Goal: Task Accomplishment & Management: Complete application form

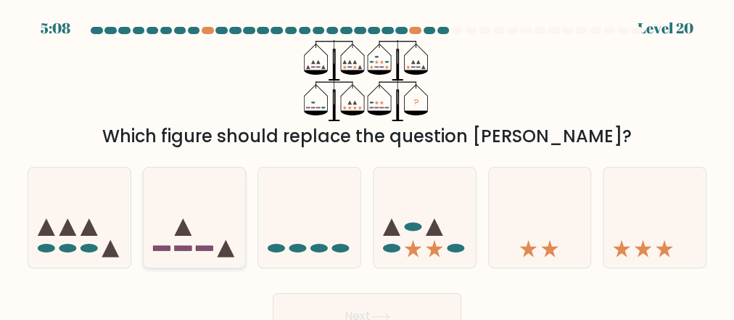
click at [193, 251] on icon at bounding box center [195, 217] width 102 height 85
click at [367, 164] on input "b." at bounding box center [367, 162] width 1 height 4
radio input "true"
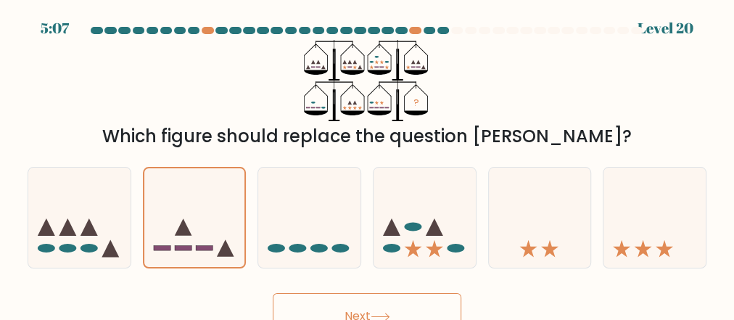
click at [389, 303] on button "Next" at bounding box center [367, 316] width 188 height 46
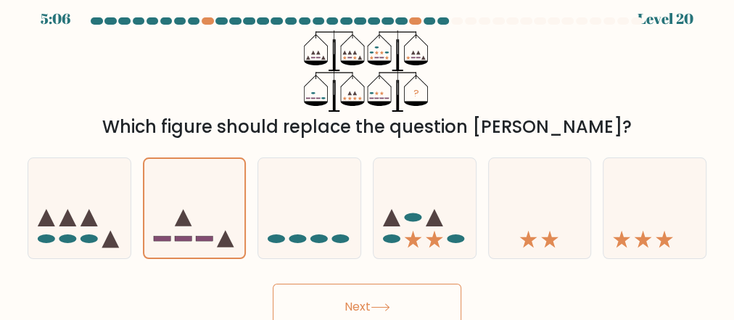
scroll to position [19, 0]
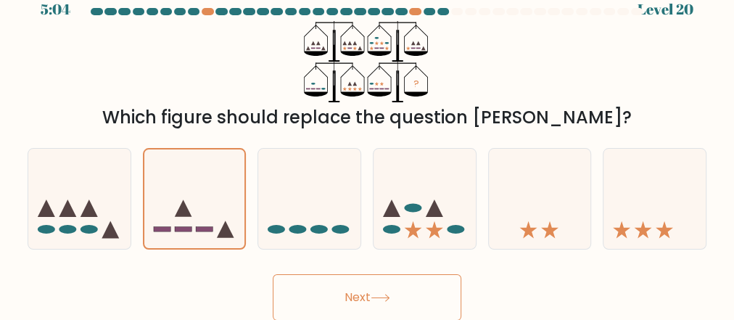
click at [378, 293] on button "Next" at bounding box center [367, 297] width 188 height 46
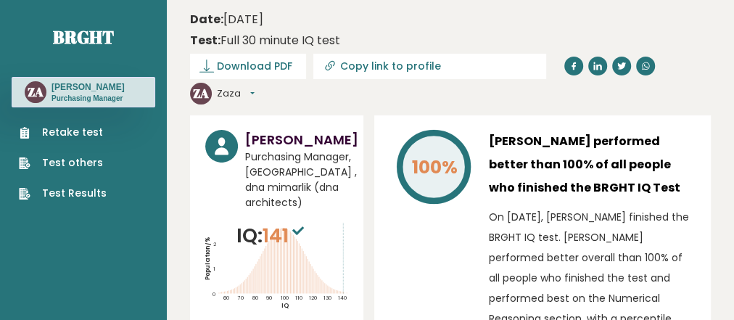
click at [51, 131] on link "Retake test" at bounding box center [63, 132] width 88 height 15
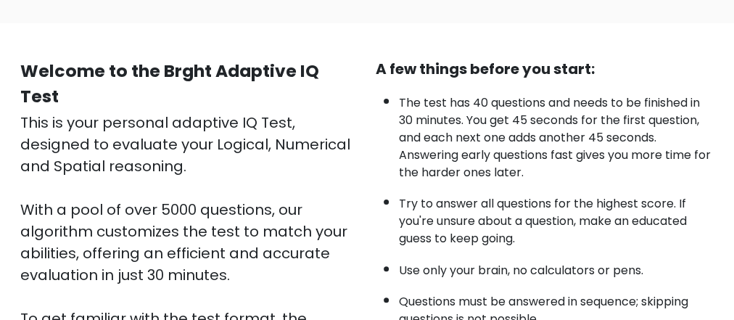
scroll to position [290, 0]
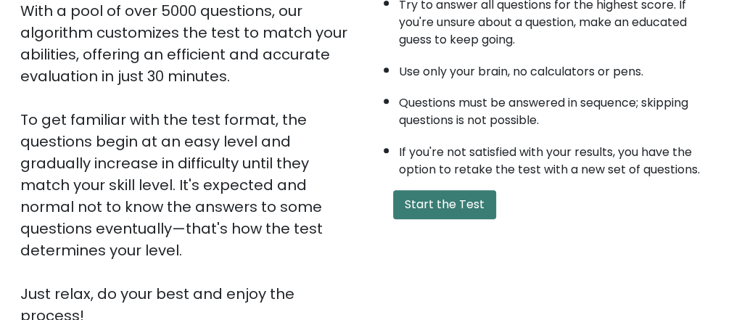
click at [432, 199] on button "Start the Test" at bounding box center [444, 204] width 103 height 29
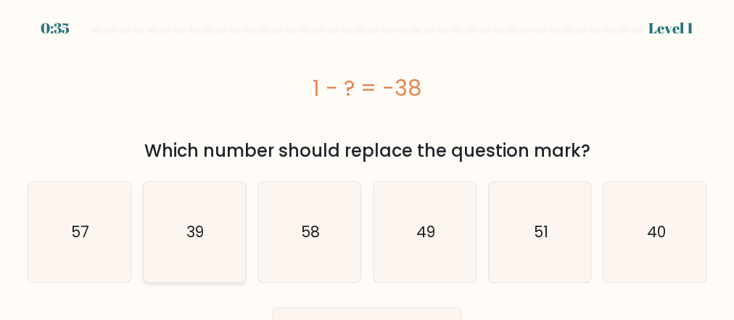
click at [188, 239] on text "39" at bounding box center [194, 231] width 17 height 21
click at [367, 164] on input "b. 39" at bounding box center [367, 162] width 1 height 4
radio input "true"
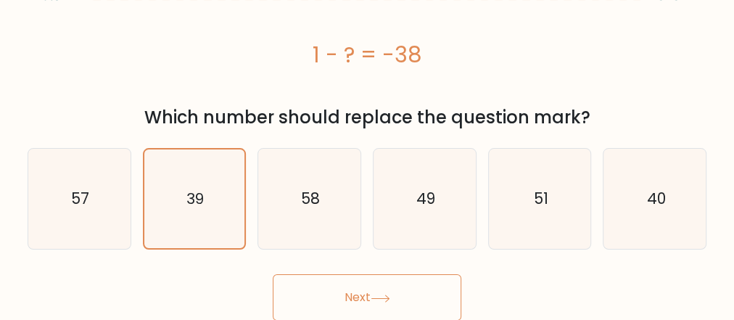
click at [376, 294] on icon at bounding box center [380, 298] width 20 height 8
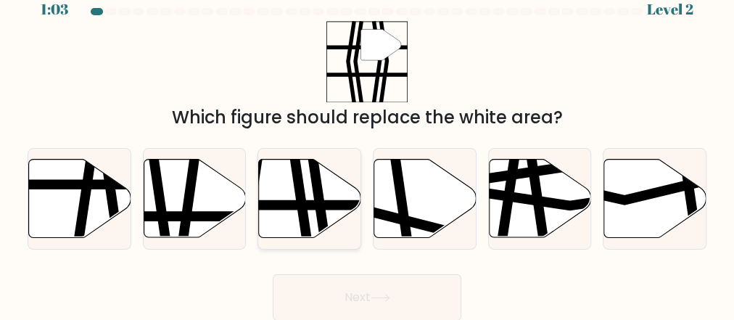
click at [291, 212] on icon at bounding box center [310, 198] width 102 height 78
click at [367, 145] on input "c." at bounding box center [367, 143] width 1 height 4
radio input "true"
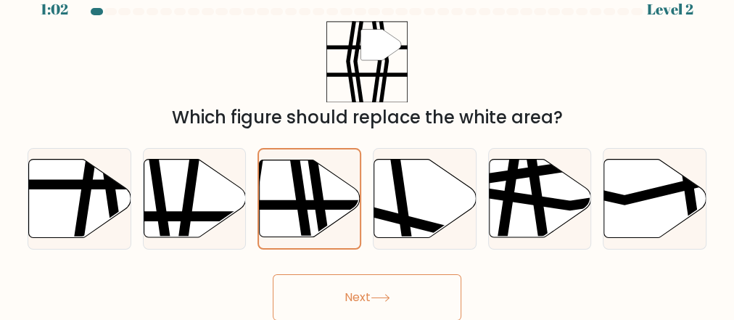
click at [362, 297] on button "Next" at bounding box center [367, 297] width 188 height 46
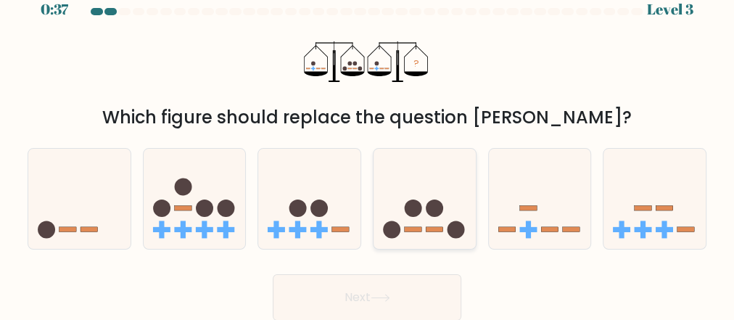
click at [426, 223] on icon at bounding box center [424, 199] width 102 height 85
click at [368, 145] on input "d." at bounding box center [367, 143] width 1 height 4
radio input "true"
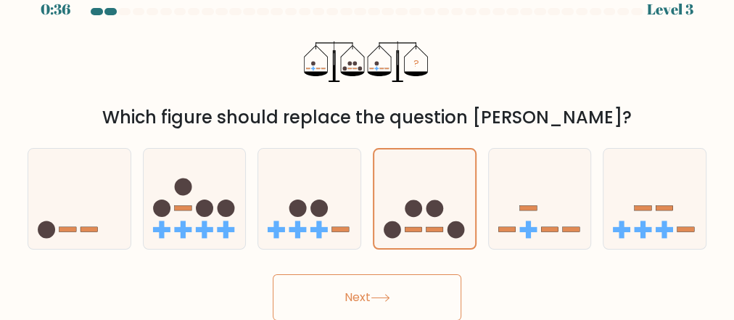
click at [384, 289] on button "Next" at bounding box center [367, 297] width 188 height 46
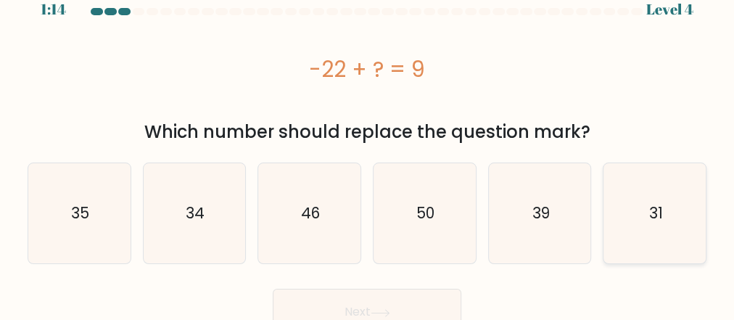
click at [647, 210] on icon "31" at bounding box center [655, 213] width 100 height 100
click at [368, 145] on input "f. 31" at bounding box center [367, 143] width 1 height 4
radio input "true"
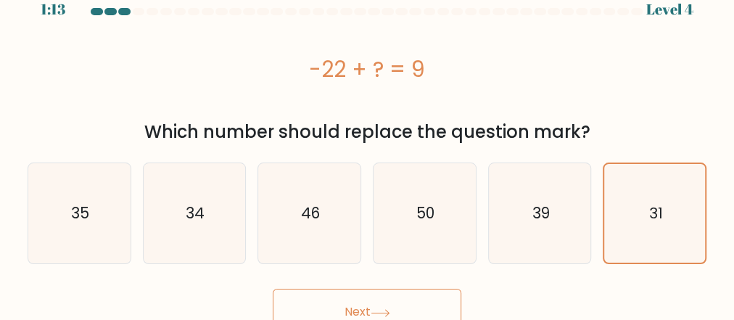
click at [380, 297] on button "Next" at bounding box center [367, 312] width 188 height 46
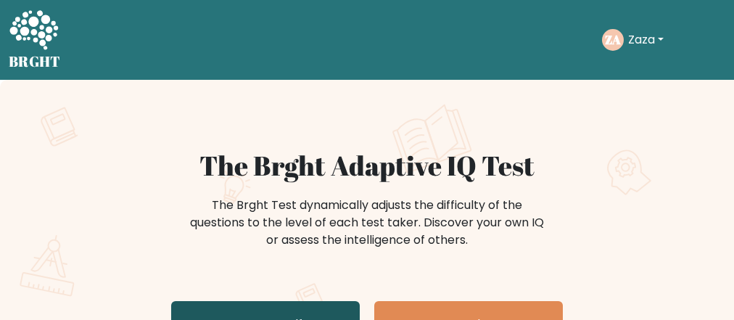
scroll to position [116, 0]
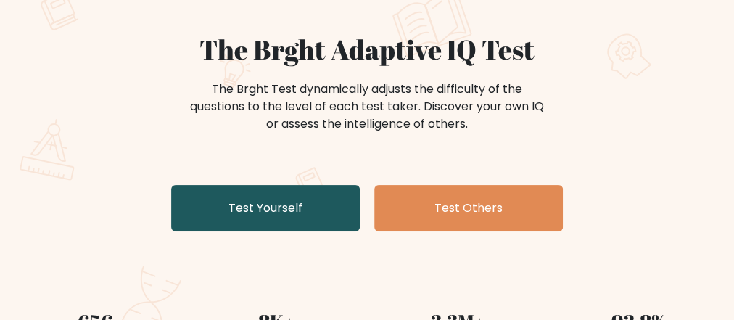
click at [288, 196] on link "Test Yourself" at bounding box center [265, 208] width 188 height 46
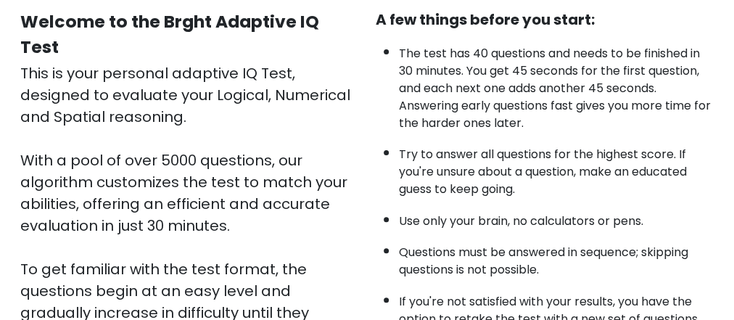
scroll to position [348, 0]
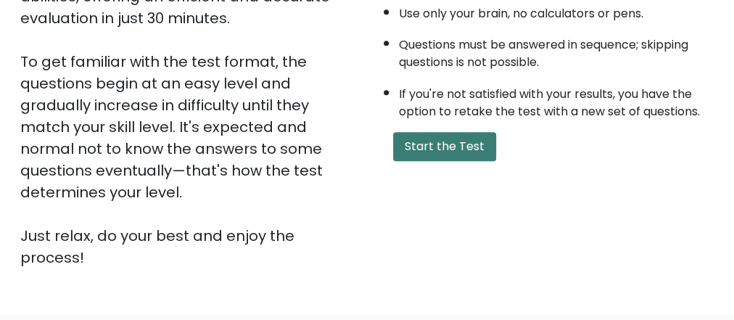
click at [449, 144] on button "Start the Test" at bounding box center [444, 146] width 103 height 29
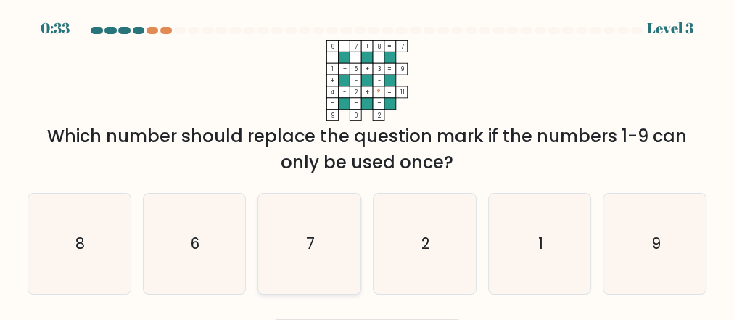
click at [337, 254] on icon "7" at bounding box center [310, 244] width 100 height 100
click at [367, 164] on input "c. 7" at bounding box center [367, 162] width 1 height 4
radio input "true"
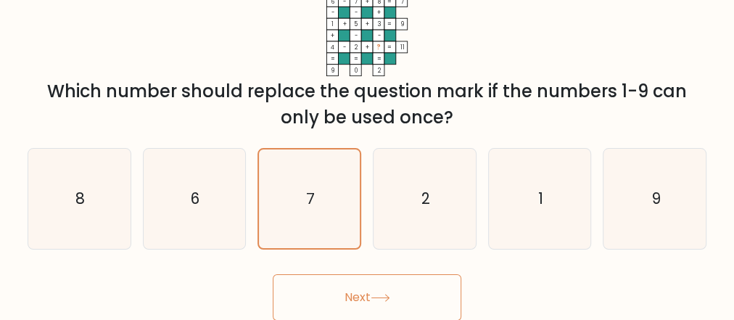
click at [350, 281] on button "Next" at bounding box center [367, 297] width 188 height 46
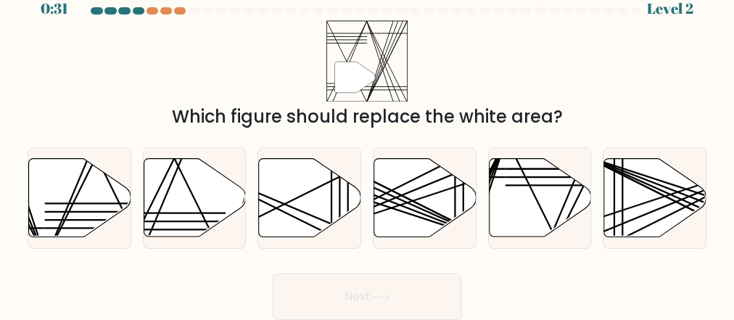
scroll to position [19, 0]
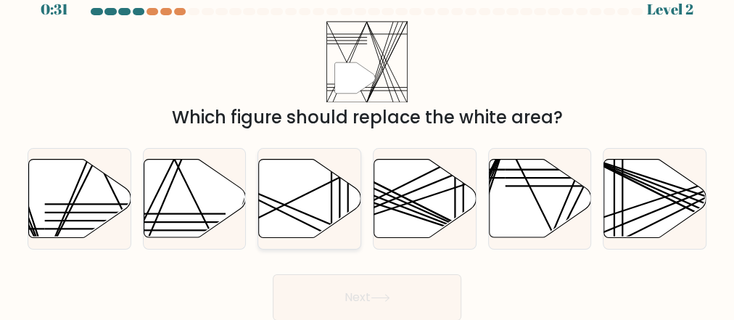
click at [328, 229] on icon at bounding box center [309, 199] width 102 height 80
click at [367, 145] on input "c." at bounding box center [367, 143] width 1 height 4
radio input "true"
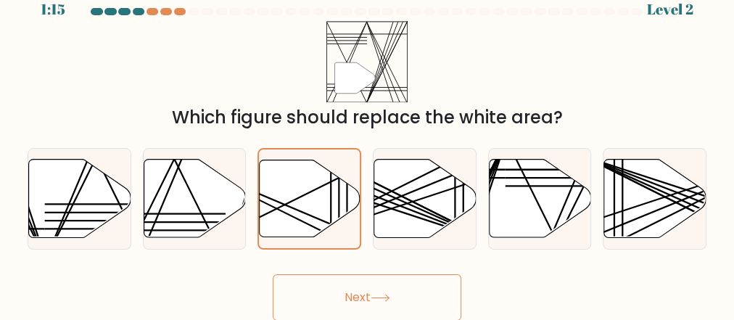
click at [349, 299] on button "Next" at bounding box center [367, 297] width 188 height 46
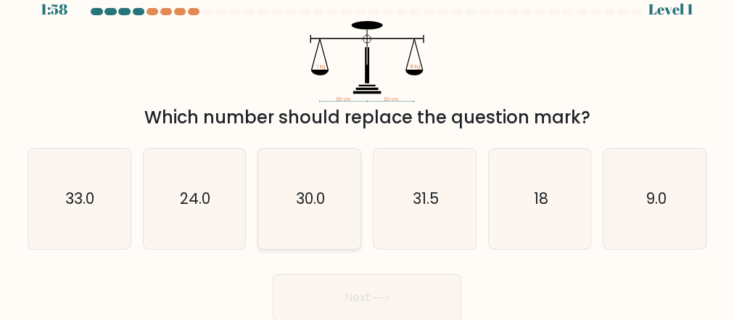
click at [329, 212] on icon "30.0" at bounding box center [310, 199] width 100 height 100
click at [367, 145] on input "c. 30.0" at bounding box center [367, 143] width 1 height 4
radio input "true"
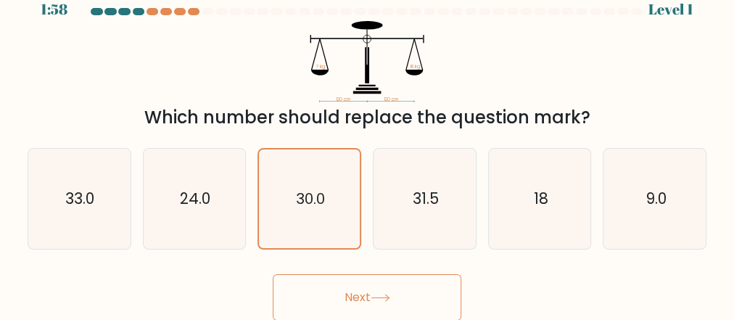
click at [351, 293] on button "Next" at bounding box center [367, 297] width 188 height 46
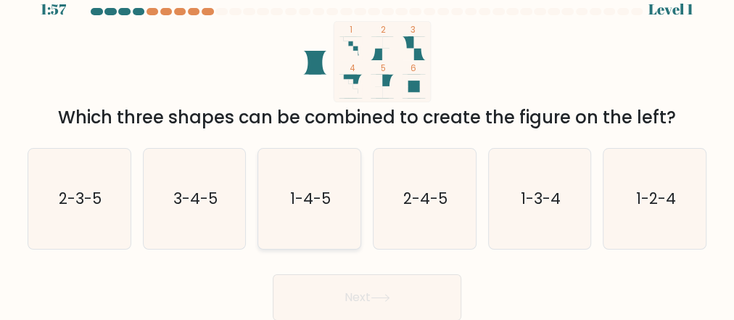
click at [333, 220] on icon "1-4-5" at bounding box center [310, 199] width 100 height 100
click at [367, 145] on input "c. 1-4-5" at bounding box center [367, 143] width 1 height 4
radio input "true"
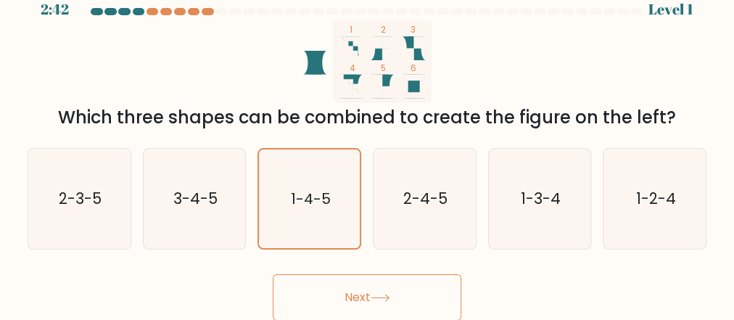
click at [342, 289] on button "Next" at bounding box center [367, 297] width 188 height 46
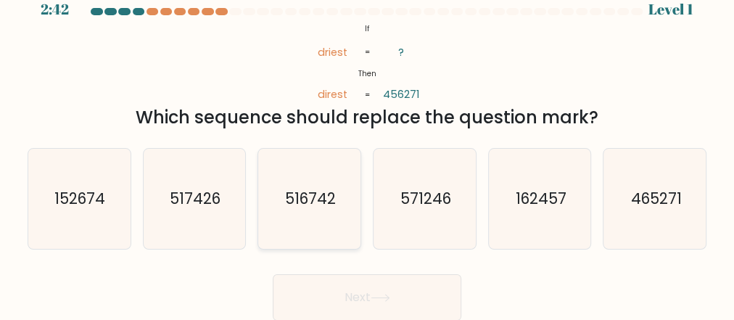
click at [333, 218] on icon "516742" at bounding box center [310, 199] width 100 height 100
click at [367, 145] on input "c. 516742" at bounding box center [367, 143] width 1 height 4
radio input "true"
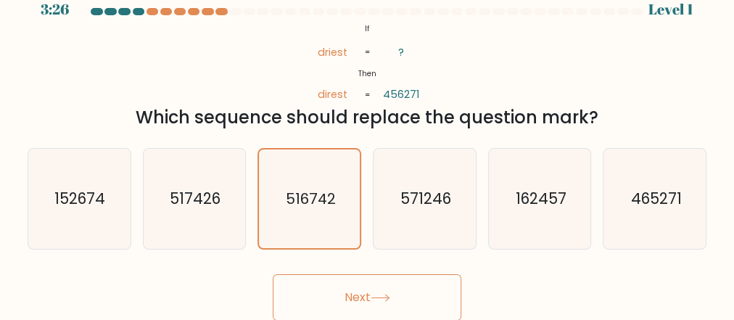
click at [345, 300] on button "Next" at bounding box center [367, 297] width 188 height 46
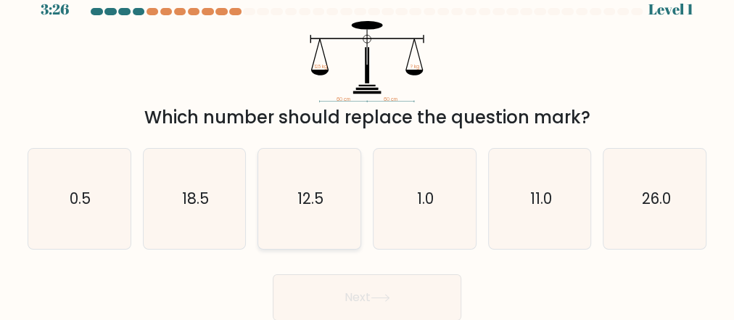
click at [325, 215] on icon "12.5" at bounding box center [310, 199] width 100 height 100
click at [367, 145] on input "c. 12.5" at bounding box center [367, 143] width 1 height 4
radio input "true"
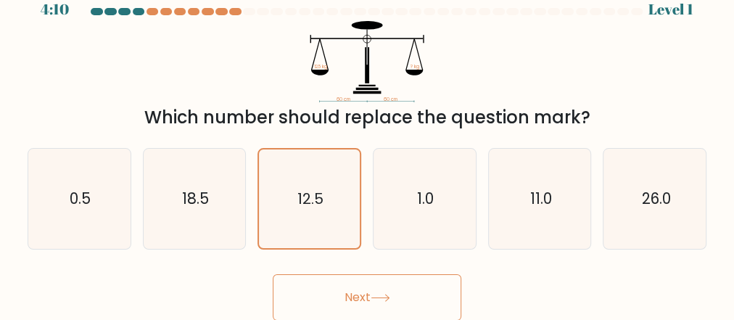
click at [344, 304] on button "Next" at bounding box center [367, 297] width 188 height 46
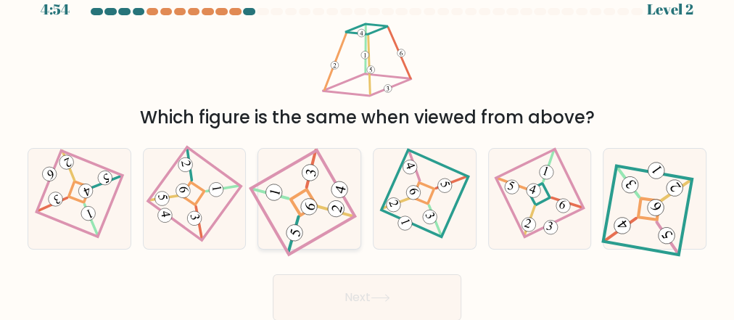
click at [328, 215] on icon at bounding box center [310, 199] width 90 height 80
click at [367, 145] on input "c." at bounding box center [367, 143] width 1 height 4
radio input "true"
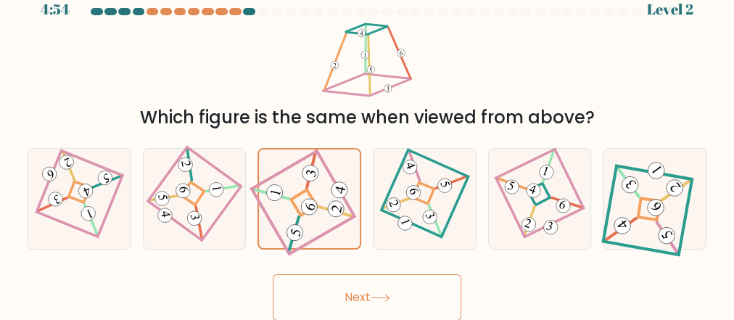
click at [354, 307] on button "Next" at bounding box center [367, 297] width 188 height 46
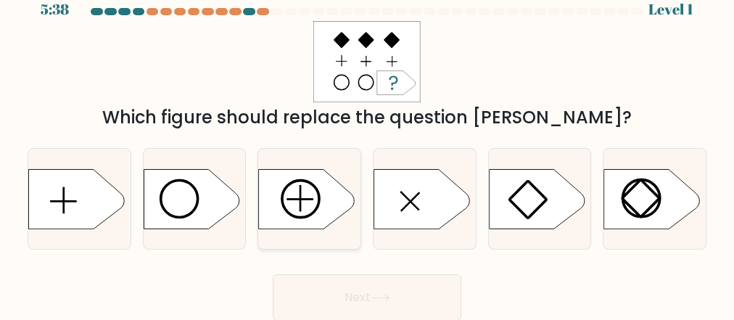
click at [321, 220] on icon at bounding box center [307, 198] width 96 height 59
click at [367, 145] on input "c." at bounding box center [367, 143] width 1 height 4
radio input "true"
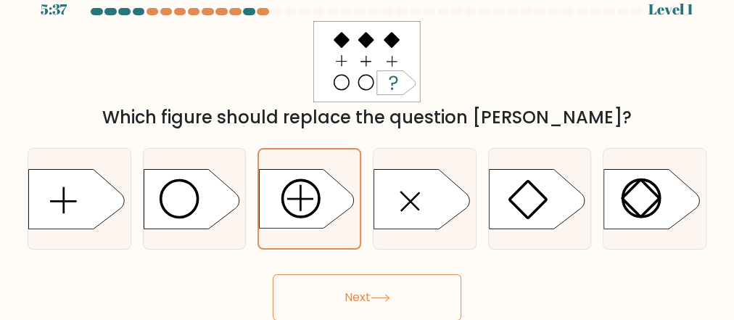
click at [344, 294] on button "Next" at bounding box center [367, 297] width 188 height 46
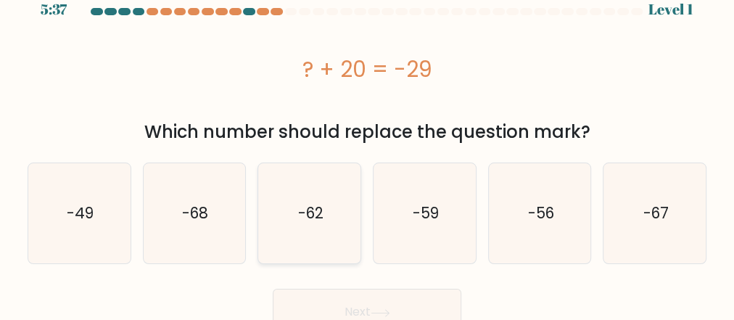
click at [331, 225] on icon "-62" at bounding box center [310, 213] width 100 height 100
click at [367, 145] on input "c. -62" at bounding box center [367, 143] width 1 height 4
radio input "true"
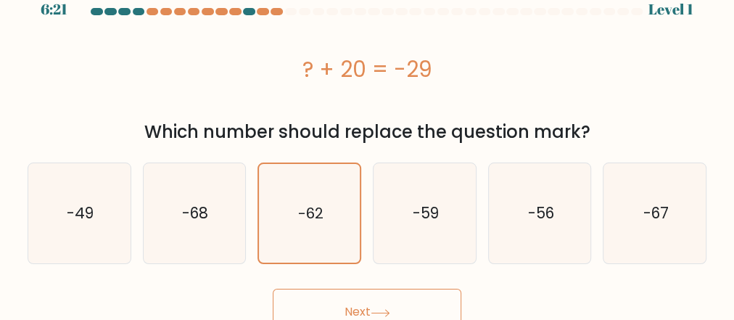
click at [359, 307] on button "Next" at bounding box center [367, 312] width 188 height 46
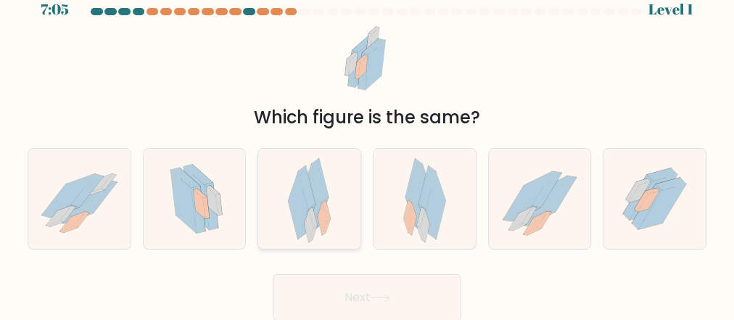
click at [331, 233] on div at bounding box center [309, 198] width 104 height 101
click at [367, 145] on input "c." at bounding box center [367, 143] width 1 height 4
radio input "true"
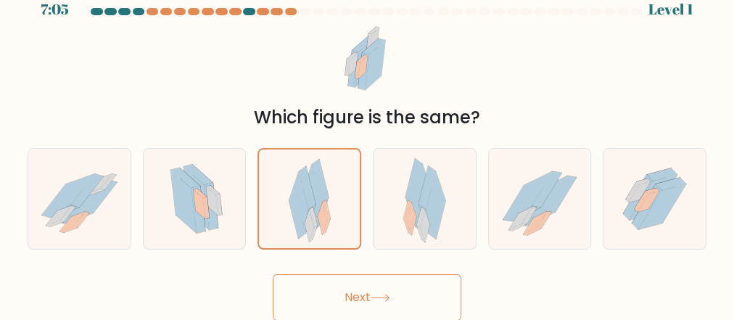
click at [352, 307] on button "Next" at bounding box center [367, 297] width 188 height 46
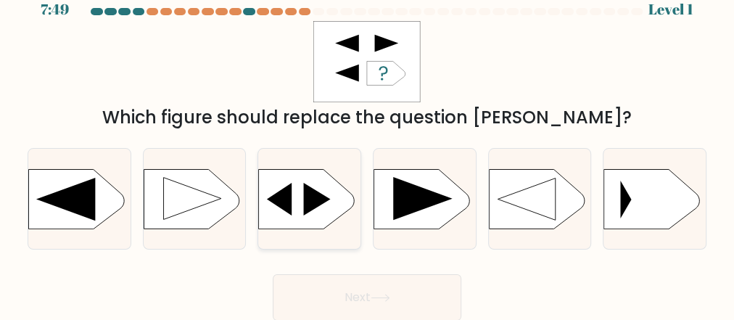
click at [320, 221] on icon at bounding box center [307, 198] width 96 height 59
click at [367, 145] on input "c." at bounding box center [367, 143] width 1 height 4
radio input "true"
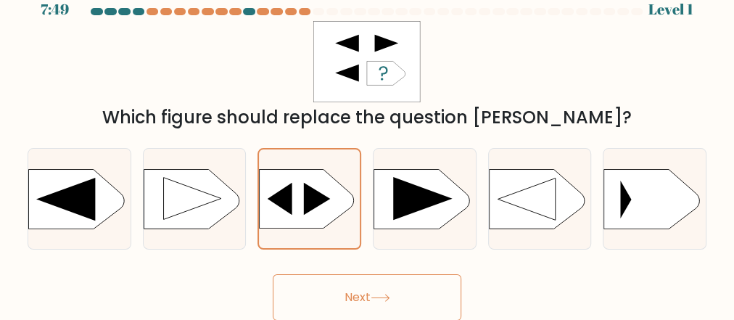
click at [350, 299] on button "Next" at bounding box center [367, 297] width 188 height 46
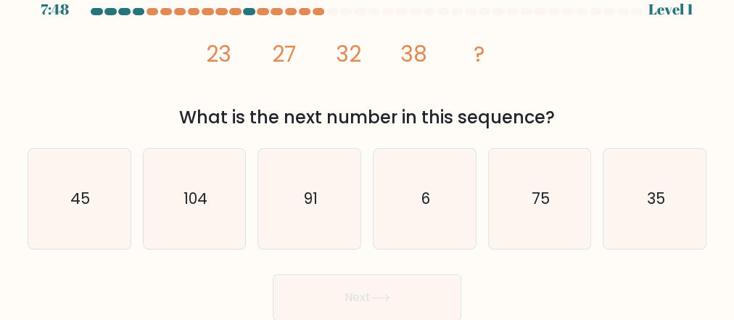
click at [315, 208] on text "91" at bounding box center [311, 198] width 14 height 21
click at [367, 145] on input "c. 91" at bounding box center [367, 143] width 1 height 4
radio input "true"
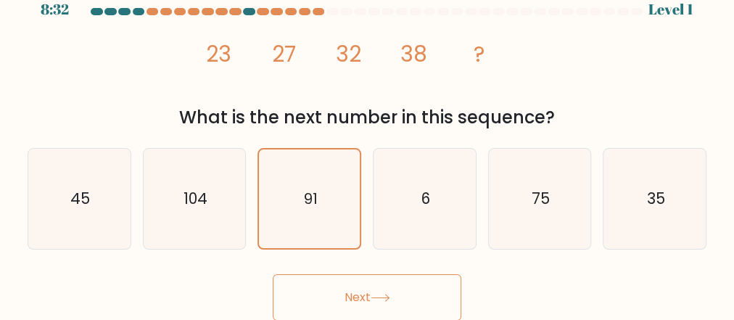
click at [342, 289] on button "Next" at bounding box center [367, 297] width 188 height 46
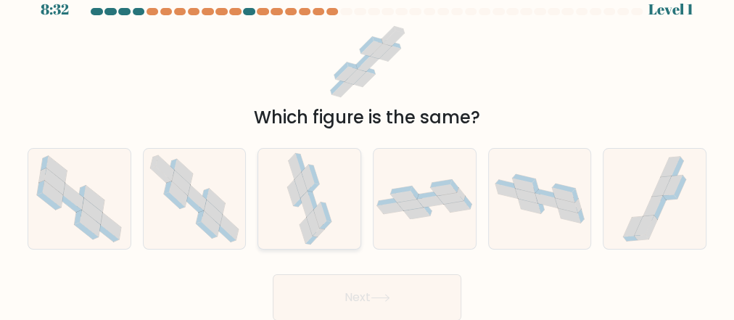
click at [314, 196] on icon at bounding box center [309, 199] width 47 height 100
click at [367, 145] on input "c." at bounding box center [367, 143] width 1 height 4
radio input "true"
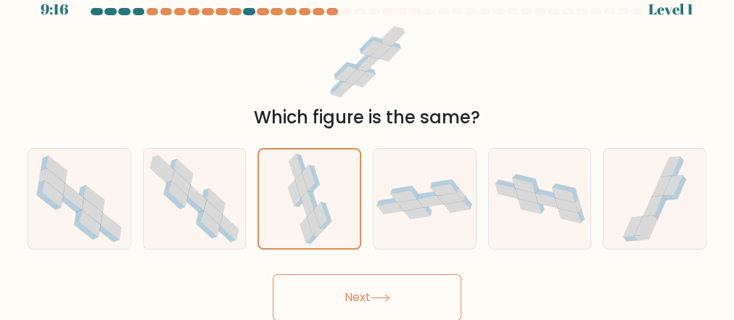
click at [335, 289] on button "Next" at bounding box center [367, 297] width 188 height 46
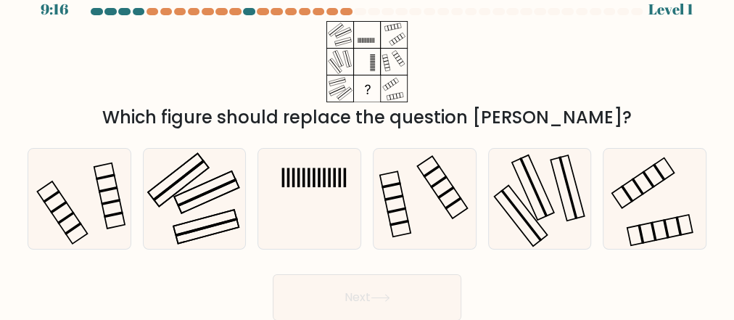
click at [314, 197] on icon at bounding box center [310, 199] width 100 height 100
click at [367, 145] on input "c." at bounding box center [367, 143] width 1 height 4
radio input "true"
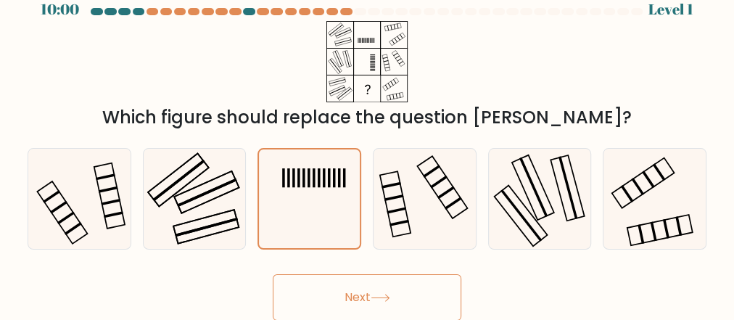
click at [337, 297] on button "Next" at bounding box center [367, 297] width 188 height 46
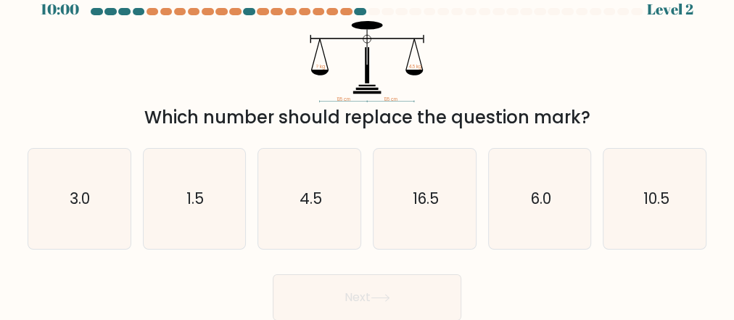
click at [314, 217] on icon "4.5" at bounding box center [310, 199] width 100 height 100
click at [367, 145] on input "c. 4.5" at bounding box center [367, 143] width 1 height 4
radio input "true"
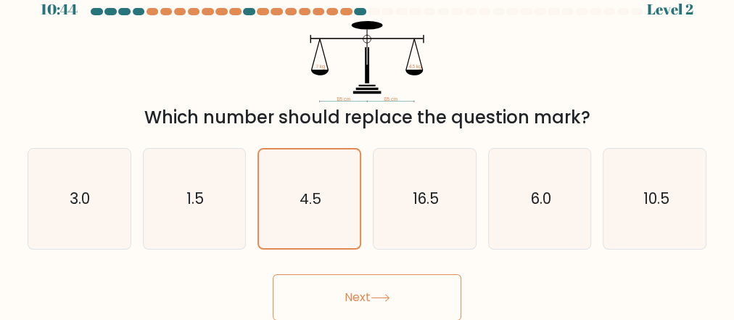
click at [335, 289] on button "Next" at bounding box center [367, 297] width 188 height 46
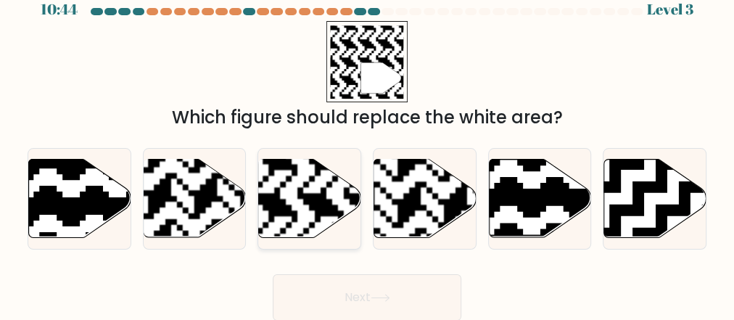
click at [315, 212] on rect at bounding box center [274, 158] width 185 height 185
click at [367, 145] on input "c." at bounding box center [367, 143] width 1 height 4
radio input "true"
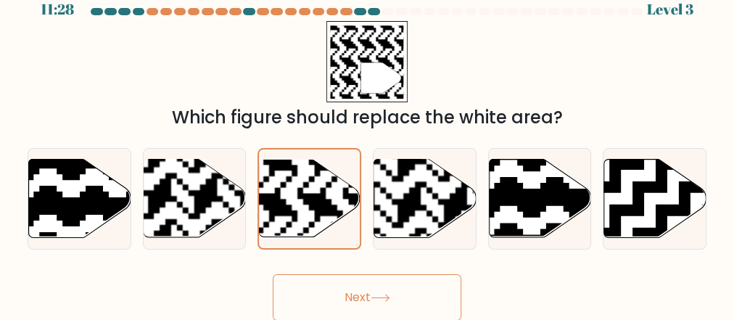
click at [339, 291] on button "Next" at bounding box center [367, 297] width 188 height 46
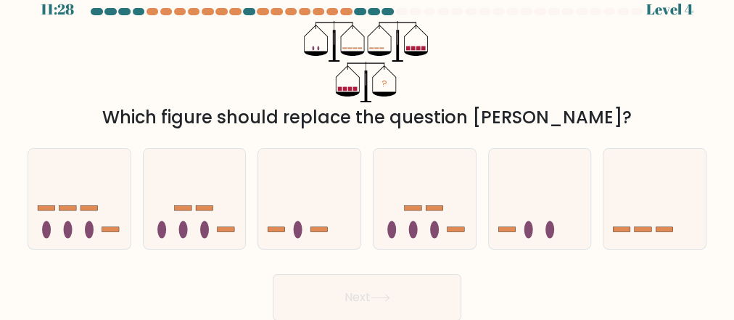
click at [320, 215] on icon at bounding box center [309, 199] width 102 height 85
click at [367, 145] on input "c." at bounding box center [367, 143] width 1 height 4
radio input "true"
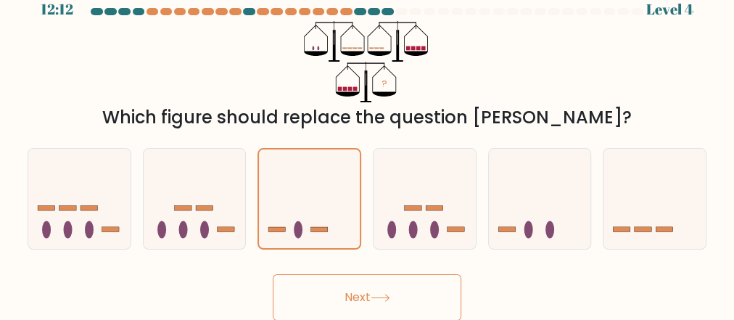
click at [331, 300] on button "Next" at bounding box center [367, 297] width 188 height 46
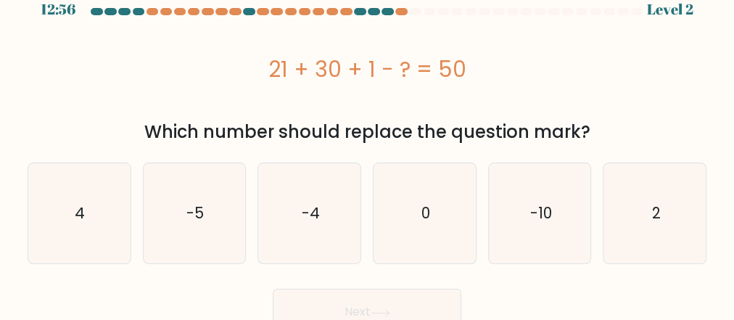
click at [314, 193] on icon "-4" at bounding box center [310, 213] width 100 height 100
click at [367, 145] on input "c. -4" at bounding box center [367, 143] width 1 height 4
radio input "true"
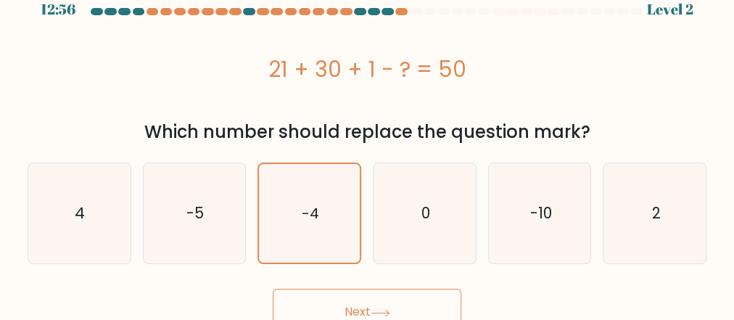
click at [339, 302] on button "Next" at bounding box center [367, 312] width 188 height 46
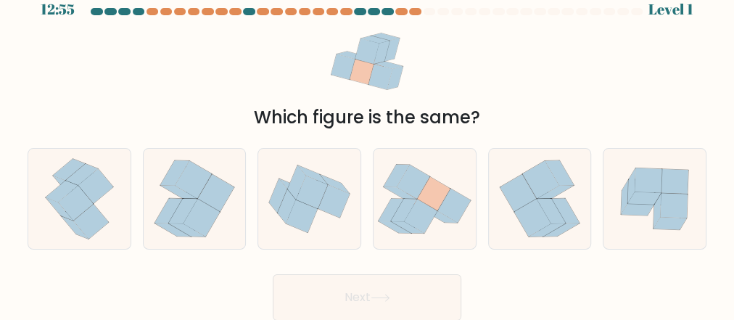
click at [299, 215] on icon at bounding box center [301, 215] width 31 height 33
click at [367, 145] on input "c." at bounding box center [367, 143] width 1 height 4
radio input "true"
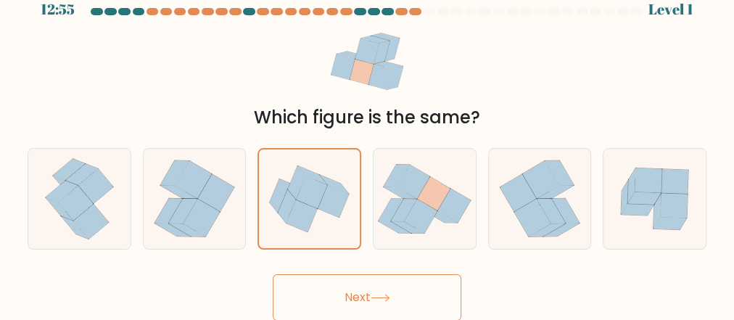
click at [325, 306] on button "Next" at bounding box center [367, 297] width 188 height 46
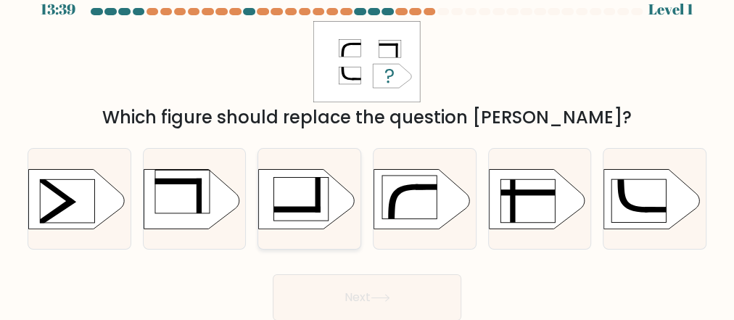
click at [311, 221] on rect at bounding box center [242, 163] width 265 height 202
click at [367, 145] on input "c." at bounding box center [367, 143] width 1 height 4
radio input "true"
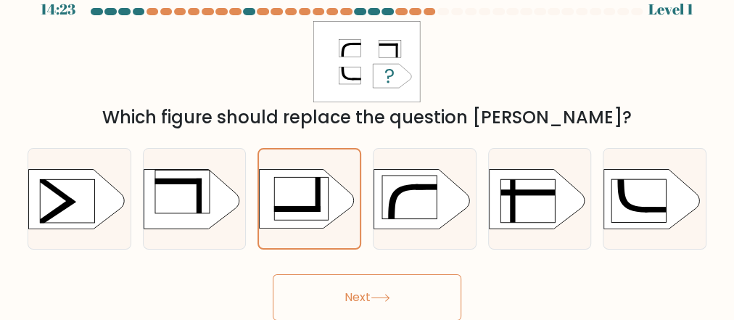
click at [339, 300] on button "Next" at bounding box center [367, 297] width 188 height 46
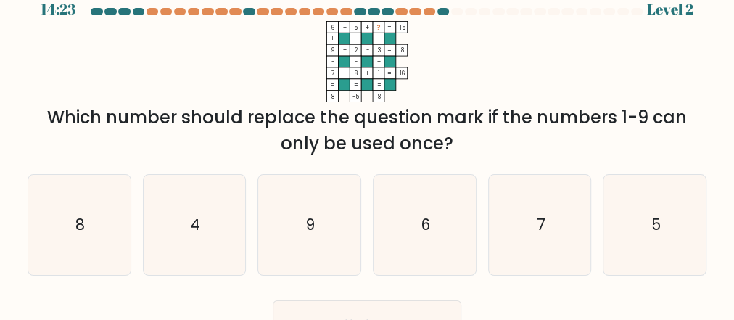
click at [309, 213] on icon "9" at bounding box center [310, 225] width 100 height 100
click at [367, 145] on input "c. 9" at bounding box center [367, 143] width 1 height 4
radio input "true"
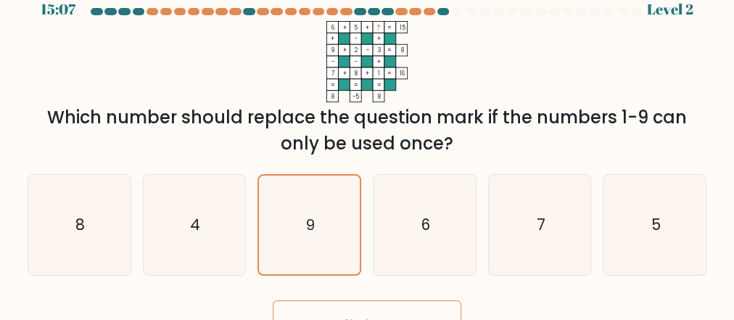
click at [328, 296] on div "Next" at bounding box center [367, 320] width 696 height 54
click at [333, 311] on button "Next" at bounding box center [367, 323] width 188 height 46
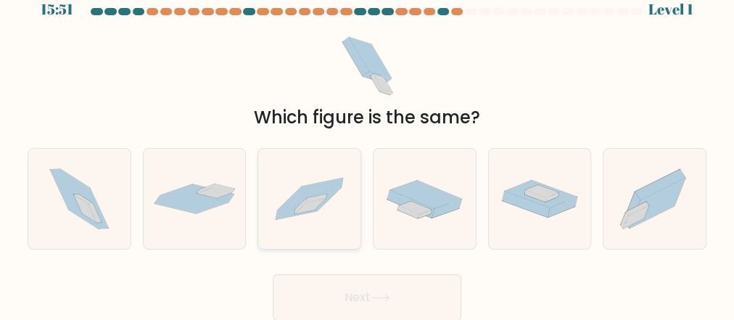
click at [327, 221] on icon at bounding box center [309, 198] width 102 height 69
click at [367, 145] on input "c." at bounding box center [367, 143] width 1 height 4
radio input "true"
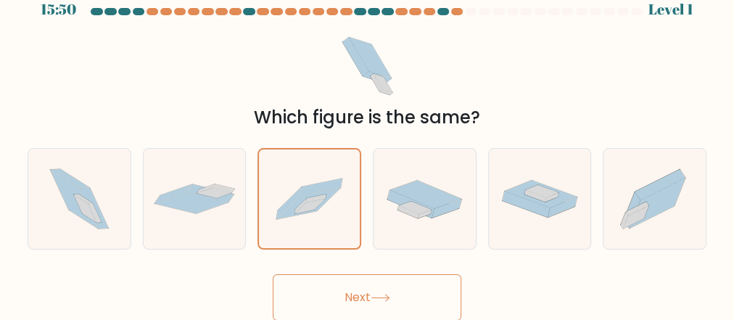
click at [346, 293] on button "Next" at bounding box center [367, 297] width 188 height 46
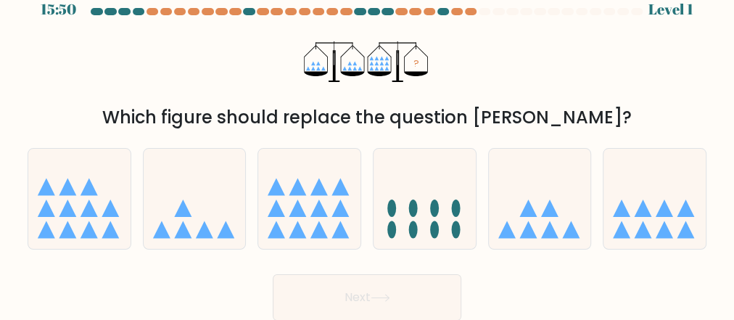
click at [315, 220] on icon at bounding box center [309, 199] width 102 height 85
click at [367, 145] on input "c." at bounding box center [367, 143] width 1 height 4
radio input "true"
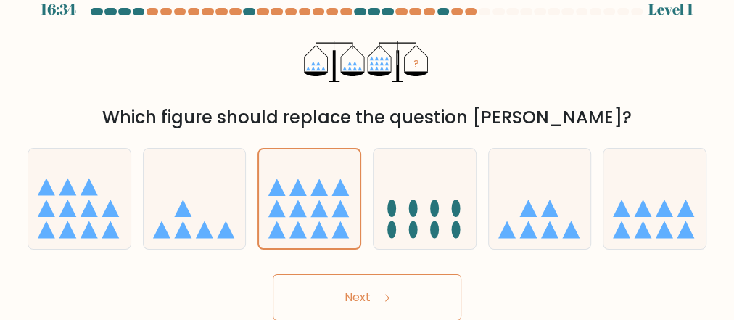
click at [344, 300] on button "Next" at bounding box center [367, 297] width 188 height 46
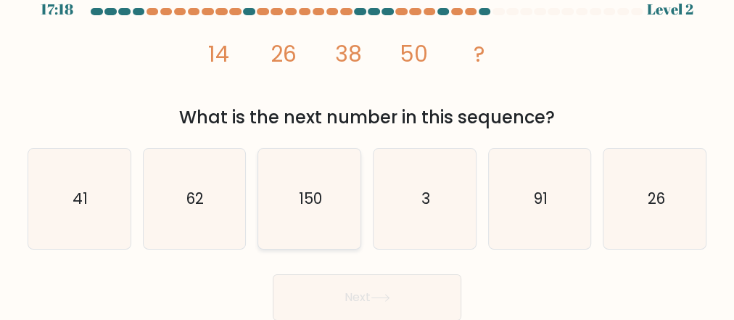
click at [321, 231] on icon "150" at bounding box center [310, 199] width 100 height 100
click at [367, 145] on input "c. 150" at bounding box center [367, 143] width 1 height 4
radio input "true"
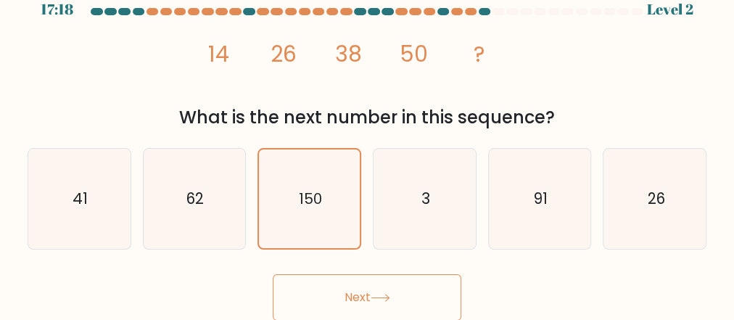
click at [345, 307] on button "Next" at bounding box center [367, 297] width 188 height 46
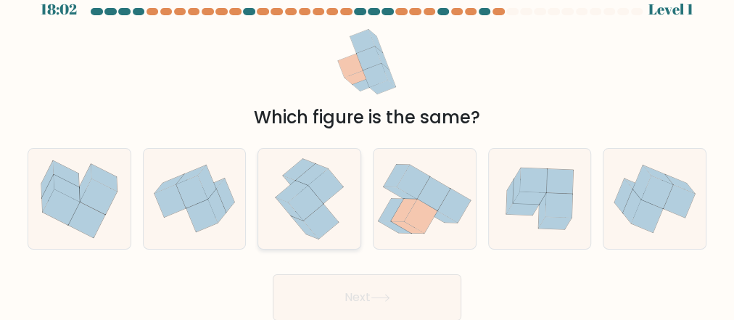
click at [309, 221] on icon at bounding box center [321, 221] width 35 height 35
click at [367, 145] on input "c." at bounding box center [367, 143] width 1 height 4
radio input "true"
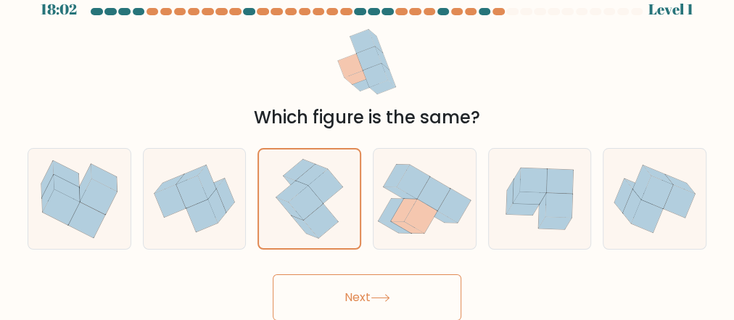
click at [349, 299] on button "Next" at bounding box center [367, 297] width 188 height 46
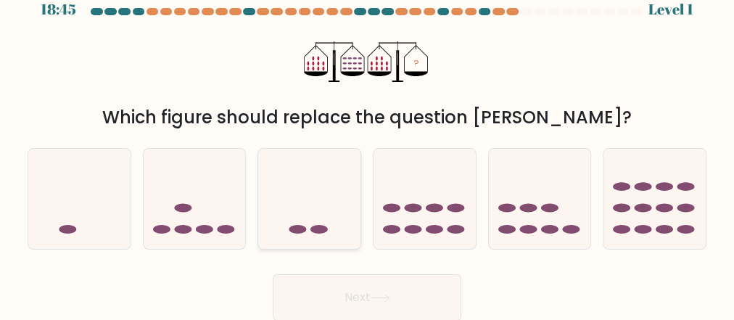
click at [332, 237] on icon at bounding box center [309, 199] width 102 height 85
click at [367, 145] on input "c." at bounding box center [367, 143] width 1 height 4
radio input "true"
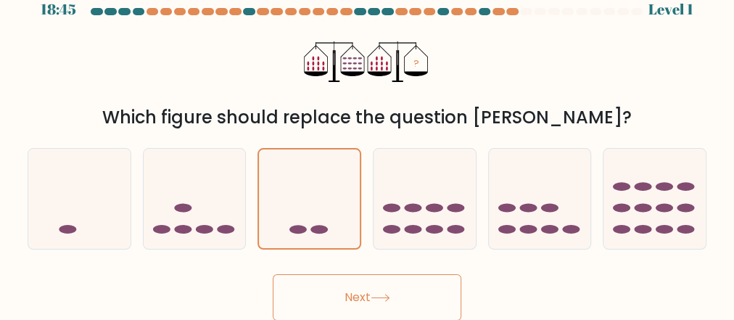
click at [342, 291] on button "Next" at bounding box center [367, 297] width 188 height 46
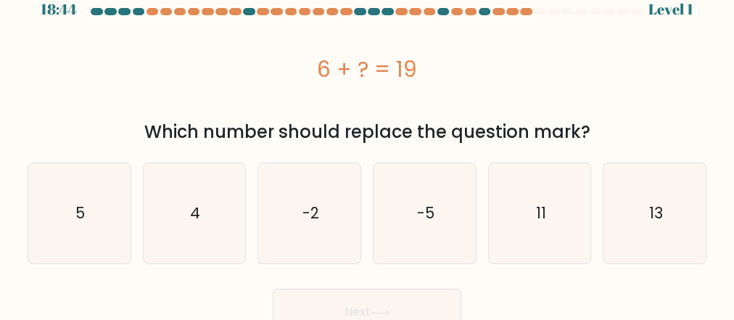
click at [324, 215] on icon "-2" at bounding box center [310, 213] width 100 height 100
click at [367, 145] on input "c. -2" at bounding box center [367, 143] width 1 height 4
radio input "true"
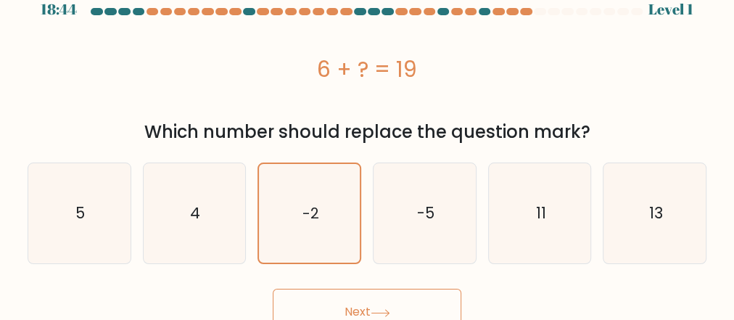
click at [341, 289] on button "Next" at bounding box center [367, 312] width 188 height 46
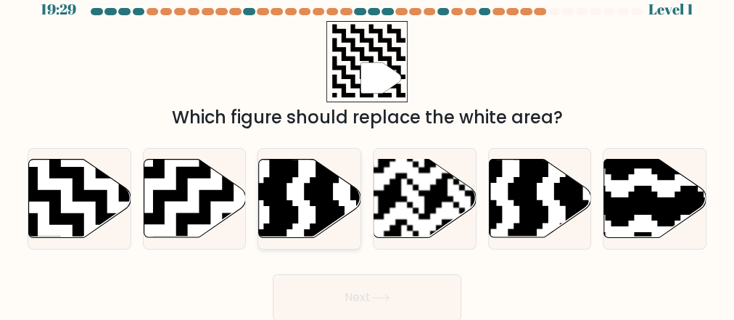
click at [320, 226] on icon at bounding box center [275, 240] width 185 height 185
click at [367, 145] on input "c." at bounding box center [367, 143] width 1 height 4
radio input "true"
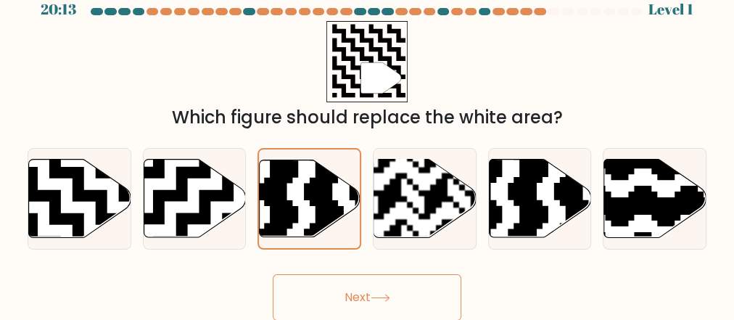
click at [326, 283] on button "Next" at bounding box center [367, 297] width 188 height 46
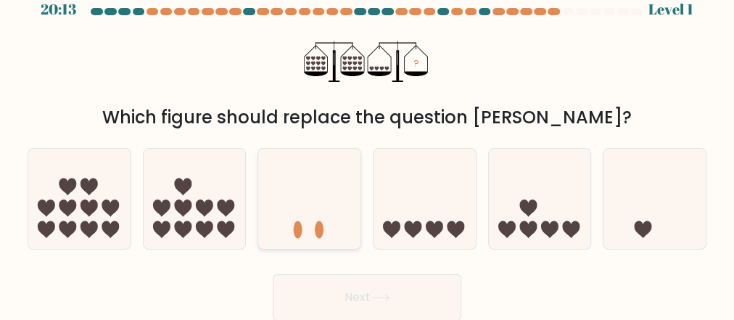
click at [315, 212] on icon at bounding box center [309, 199] width 102 height 85
click at [367, 145] on input "c." at bounding box center [367, 143] width 1 height 4
radio input "true"
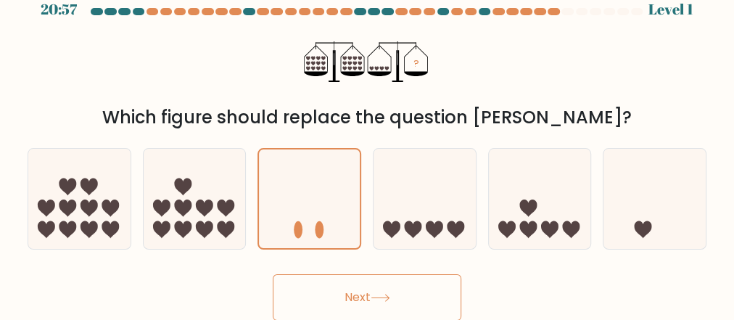
click at [313, 290] on button "Next" at bounding box center [367, 297] width 188 height 46
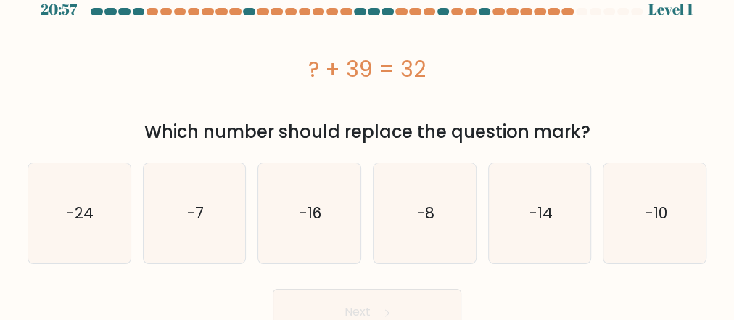
click at [315, 220] on text "-16" at bounding box center [310, 212] width 22 height 21
click at [367, 145] on input "c. -16" at bounding box center [367, 143] width 1 height 4
radio input "true"
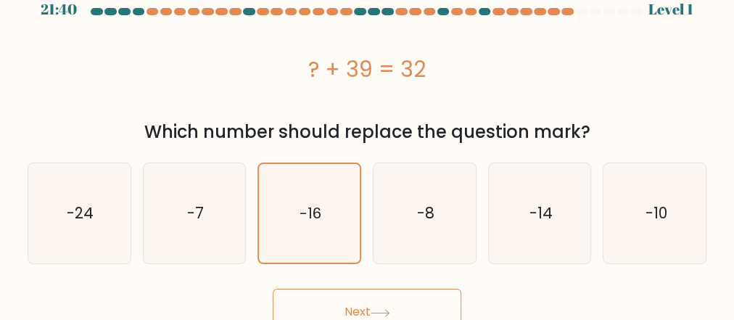
click at [336, 310] on button "Next" at bounding box center [367, 312] width 188 height 46
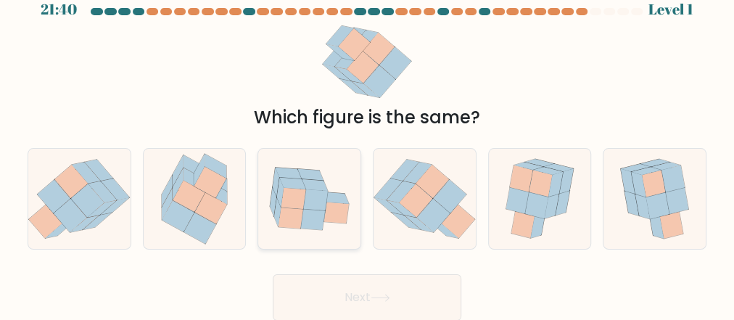
click at [311, 193] on icon at bounding box center [315, 199] width 25 height 21
click at [367, 145] on input "c." at bounding box center [367, 143] width 1 height 4
radio input "true"
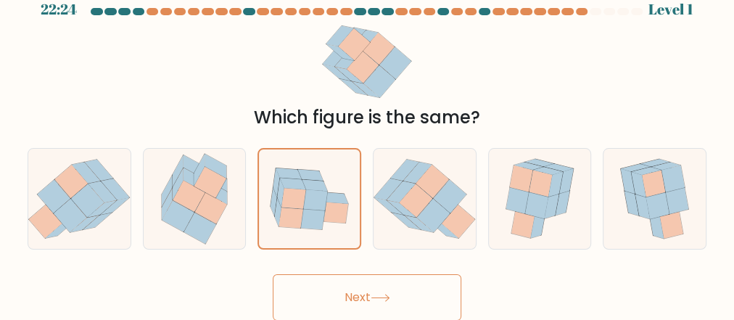
click at [318, 280] on button "Next" at bounding box center [367, 297] width 188 height 46
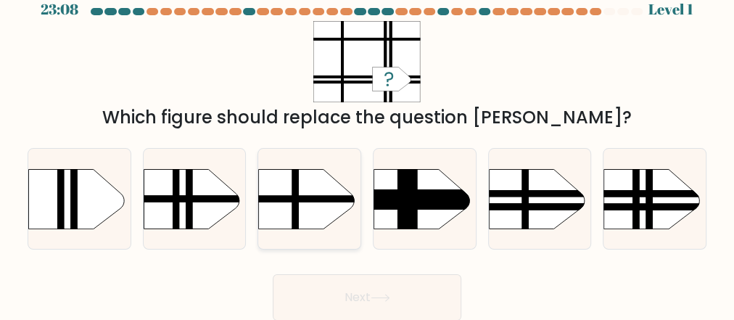
click at [307, 212] on rect at bounding box center [244, 155] width 265 height 202
click at [367, 145] on input "c." at bounding box center [367, 143] width 1 height 4
radio input "true"
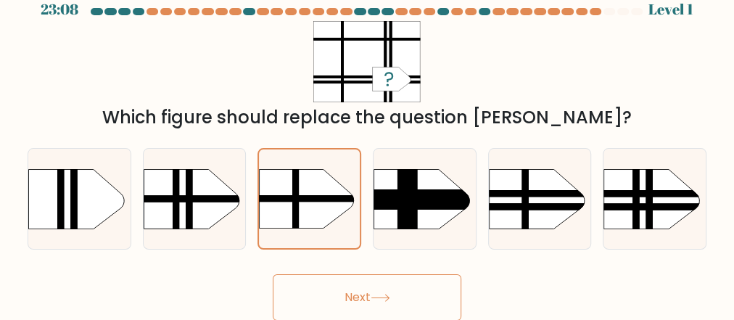
click at [312, 290] on button "Next" at bounding box center [367, 297] width 188 height 46
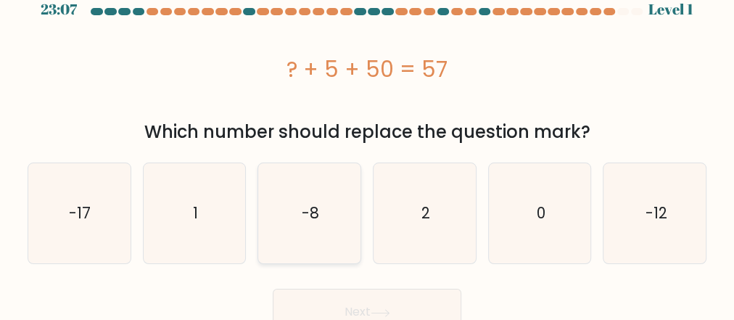
click at [309, 219] on text "-8" at bounding box center [310, 212] width 17 height 21
click at [367, 145] on input "c. -8" at bounding box center [367, 143] width 1 height 4
radio input "true"
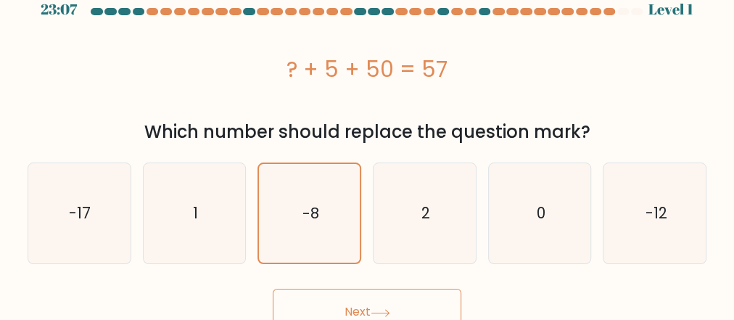
click at [318, 294] on button "Next" at bounding box center [367, 312] width 188 height 46
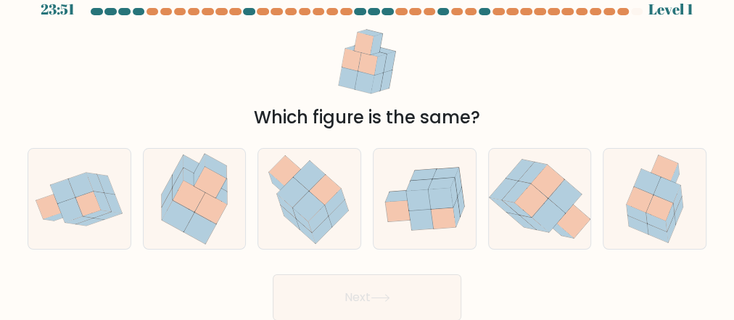
click at [313, 225] on icon at bounding box center [318, 219] width 20 height 28
click at [367, 145] on input "c." at bounding box center [367, 143] width 1 height 4
radio input "true"
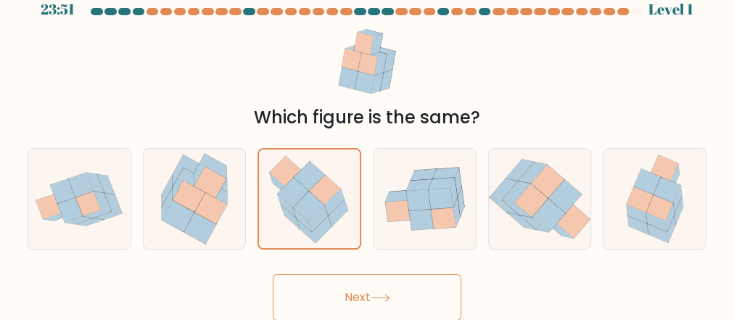
click at [320, 302] on button "Next" at bounding box center [367, 297] width 188 height 46
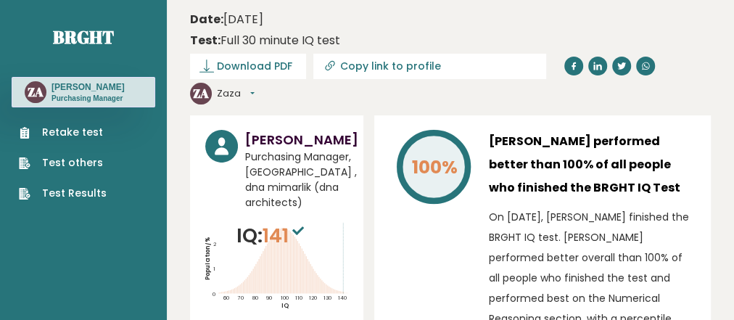
click at [67, 128] on link "Retake test" at bounding box center [63, 132] width 88 height 15
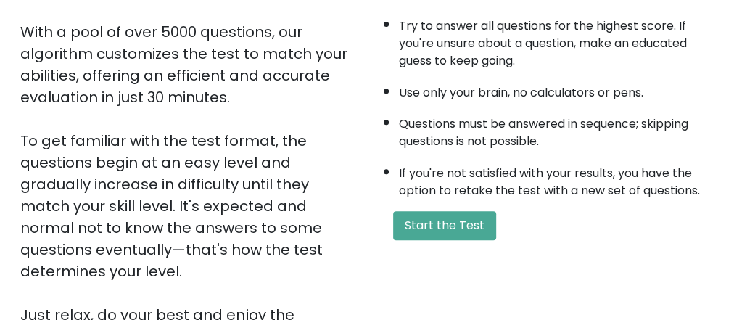
scroll to position [290, 0]
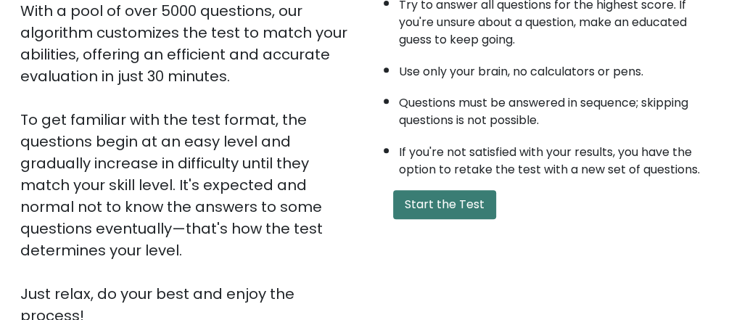
click at [415, 204] on button "Start the Test" at bounding box center [444, 204] width 103 height 29
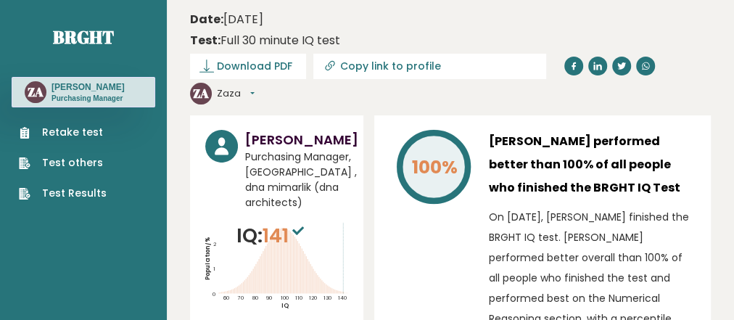
click at [55, 131] on link "Retake test" at bounding box center [63, 132] width 88 height 15
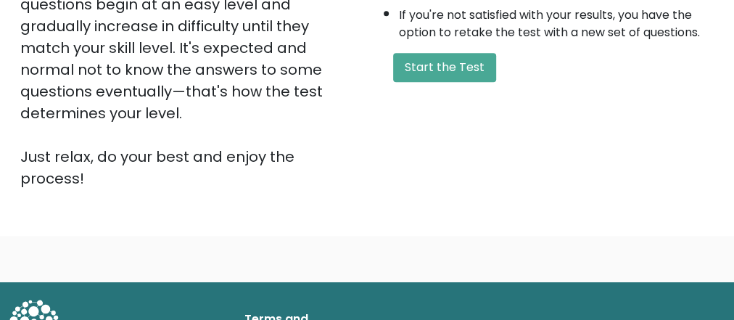
scroll to position [431, 0]
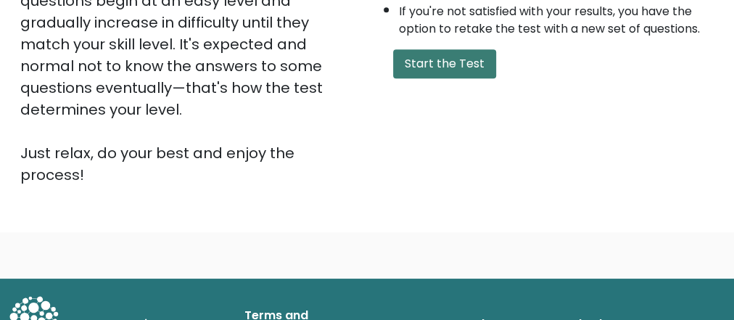
click at [460, 59] on button "Start the Test" at bounding box center [444, 63] width 103 height 29
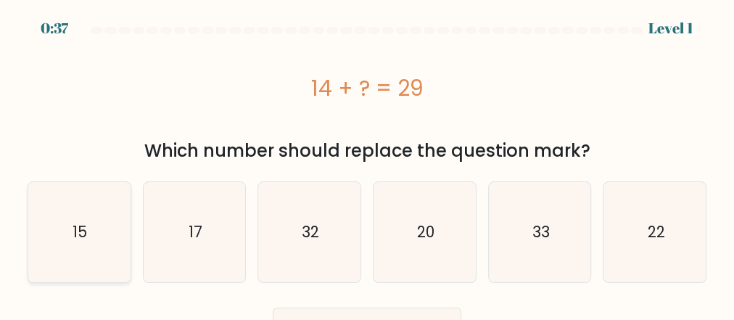
click at [83, 241] on text "15" at bounding box center [80, 231] width 14 height 21
click at [367, 164] on input "a. 15" at bounding box center [367, 162] width 1 height 4
radio input "true"
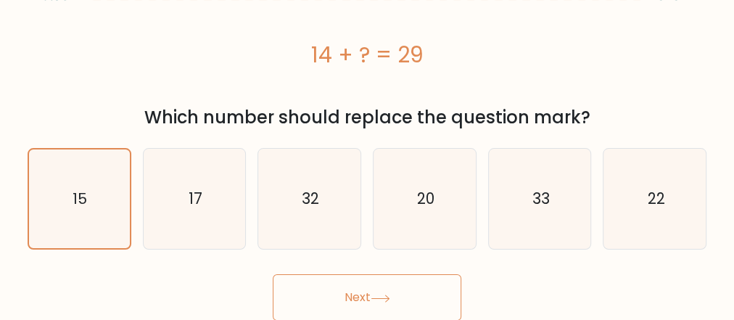
click at [373, 284] on button "Next" at bounding box center [367, 297] width 188 height 46
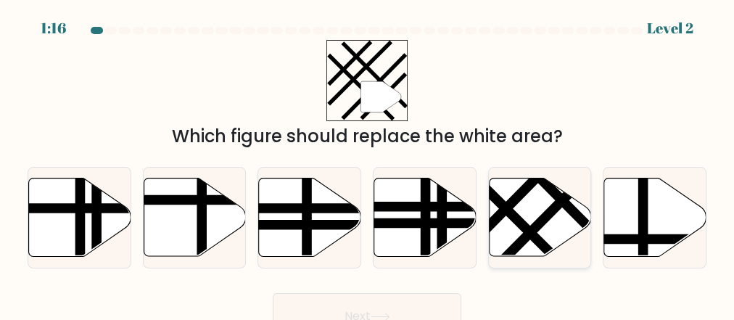
click at [536, 222] on line at bounding box center [547, 215] width 112 height 112
click at [368, 164] on input "e." at bounding box center [367, 162] width 1 height 4
radio input "true"
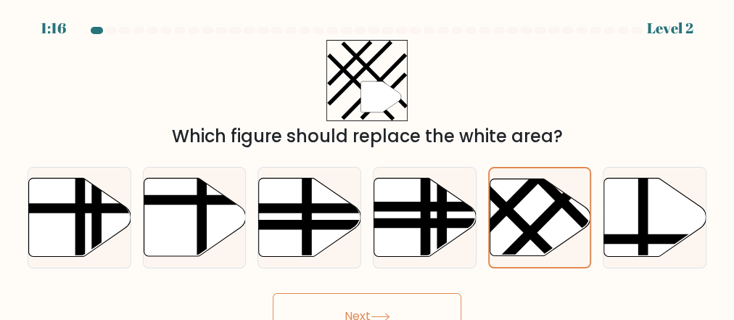
click at [355, 306] on button "Next" at bounding box center [367, 316] width 188 height 46
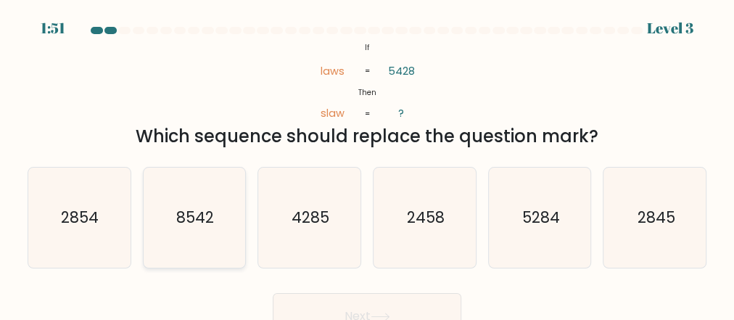
click at [194, 227] on text "8542" at bounding box center [195, 217] width 38 height 21
click at [367, 164] on input "b. 8542" at bounding box center [367, 162] width 1 height 4
radio input "true"
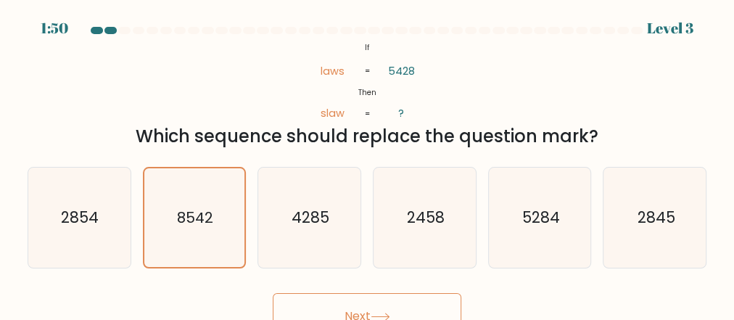
click at [368, 301] on button "Next" at bounding box center [367, 316] width 188 height 46
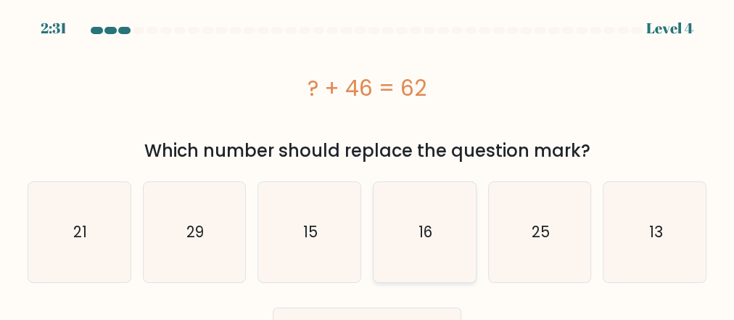
click at [438, 253] on icon "16" at bounding box center [424, 232] width 100 height 100
click at [368, 164] on input "d. 16" at bounding box center [367, 162] width 1 height 4
radio input "true"
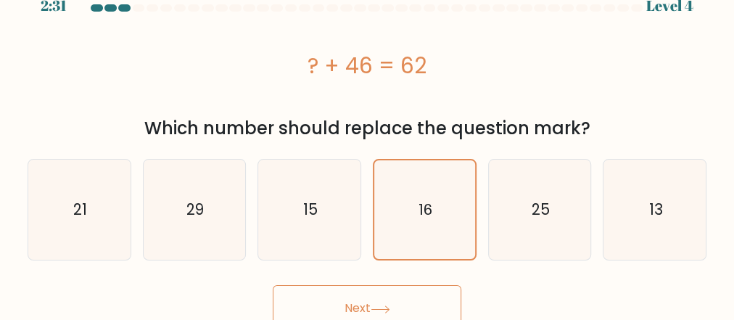
scroll to position [33, 0]
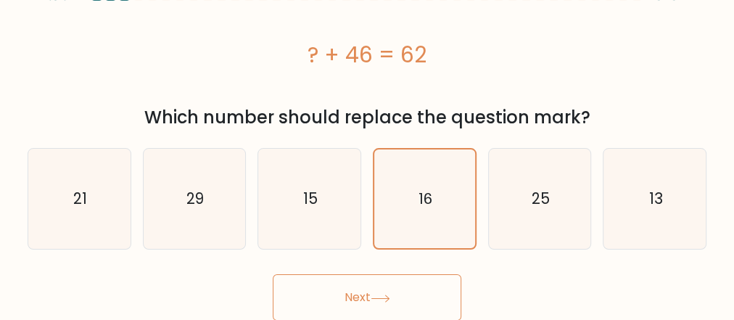
click at [376, 297] on icon at bounding box center [379, 298] width 17 height 7
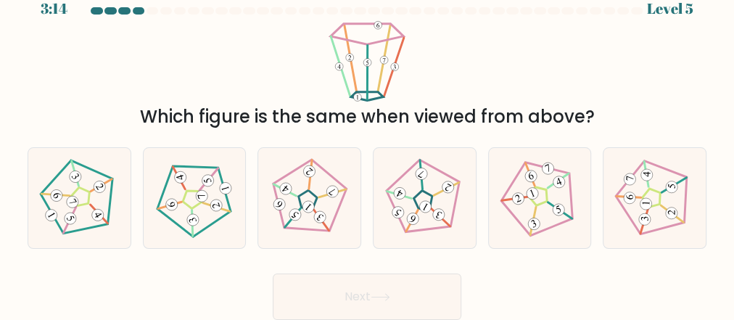
scroll to position [19, 0]
click at [299, 208] on icon at bounding box center [309, 199] width 80 height 80
click at [367, 145] on input "c." at bounding box center [367, 143] width 1 height 4
radio input "true"
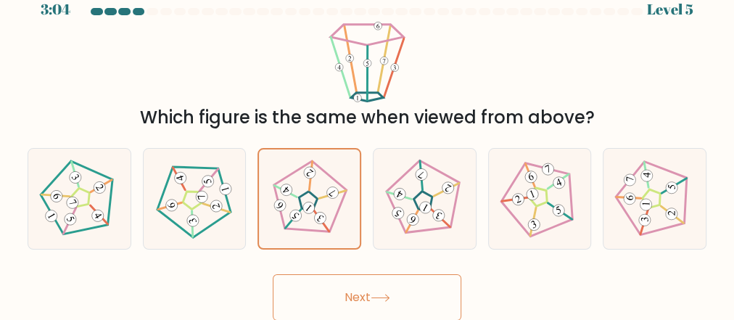
click at [384, 289] on button "Next" at bounding box center [367, 297] width 188 height 46
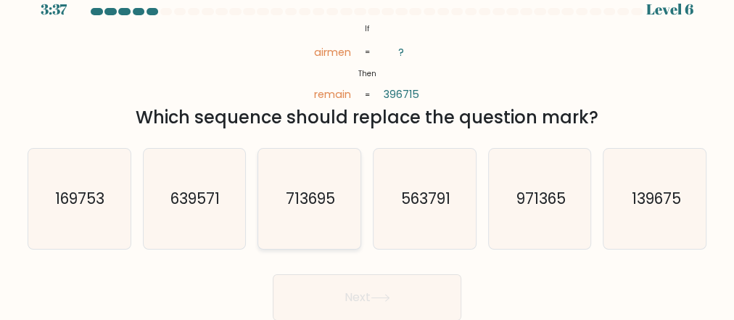
click at [327, 216] on icon "713695" at bounding box center [310, 199] width 100 height 100
click at [367, 145] on input "c. 713695" at bounding box center [367, 143] width 1 height 4
radio input "true"
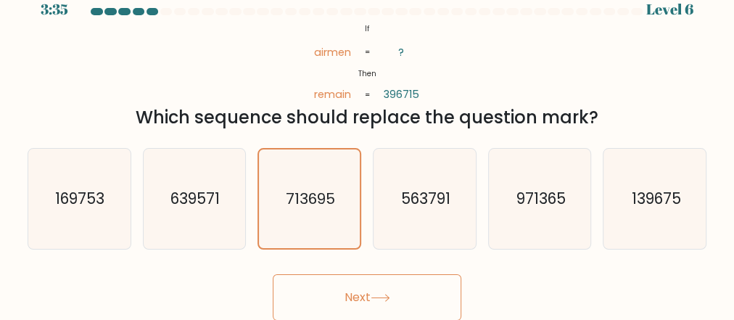
click at [373, 294] on icon at bounding box center [380, 298] width 20 height 8
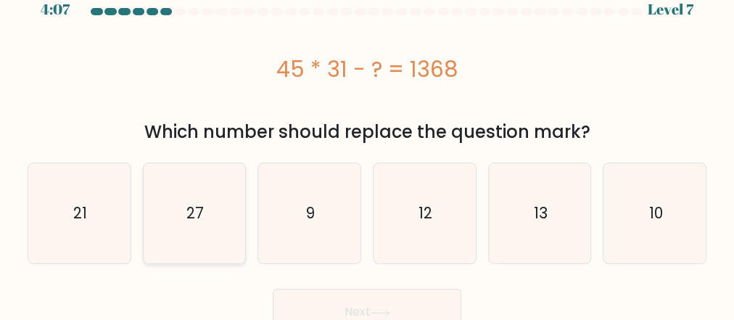
click at [202, 207] on text "27" at bounding box center [194, 212] width 17 height 21
click at [367, 145] on input "b. 27" at bounding box center [367, 143] width 1 height 4
radio input "true"
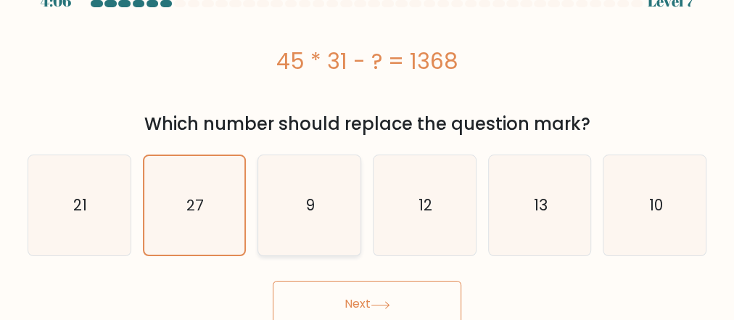
scroll to position [33, 0]
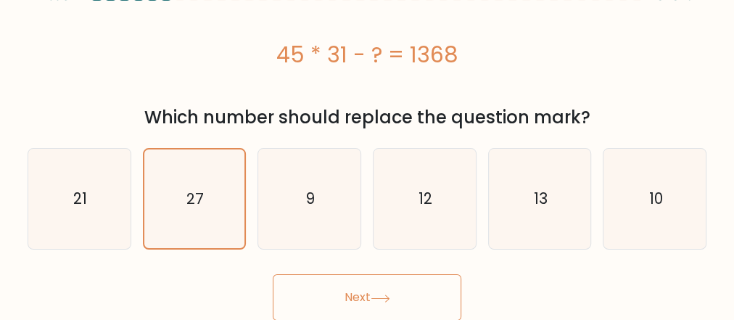
click at [375, 303] on button "Next" at bounding box center [367, 297] width 188 height 46
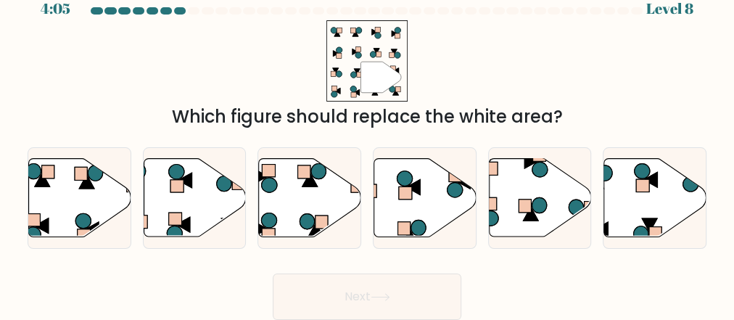
scroll to position [19, 0]
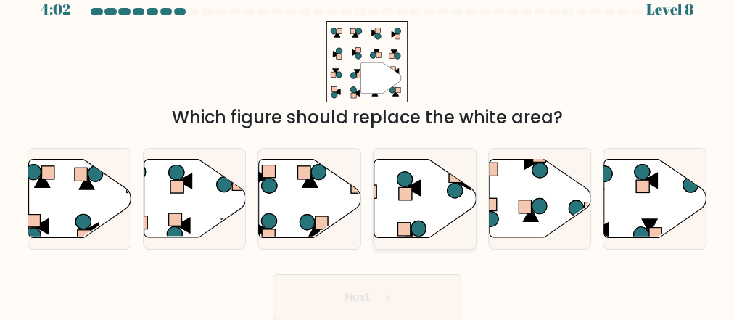
click at [422, 202] on icon at bounding box center [425, 198] width 102 height 78
click at [368, 145] on input "d." at bounding box center [367, 143] width 1 height 4
radio input "true"
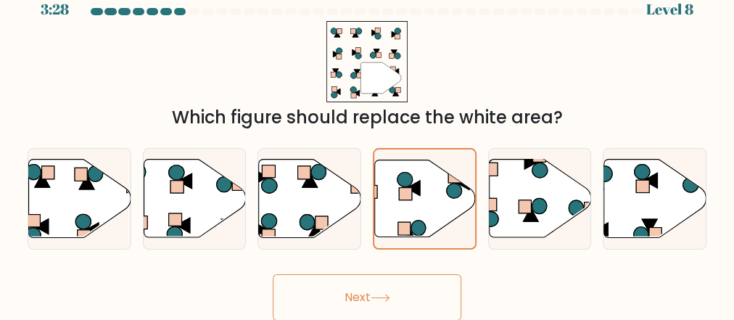
click at [385, 292] on button "Next" at bounding box center [367, 297] width 188 height 46
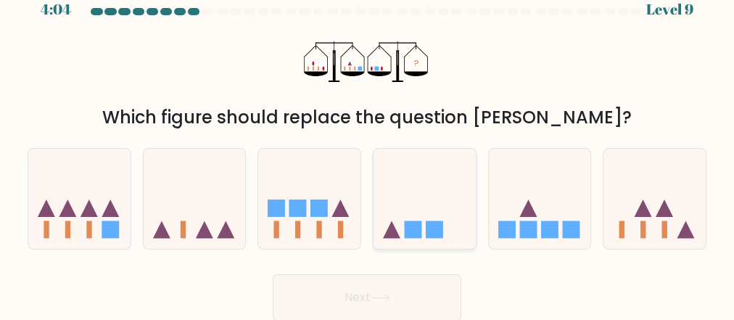
click at [423, 216] on icon at bounding box center [424, 199] width 102 height 85
click at [368, 145] on input "d." at bounding box center [367, 143] width 1 height 4
radio input "true"
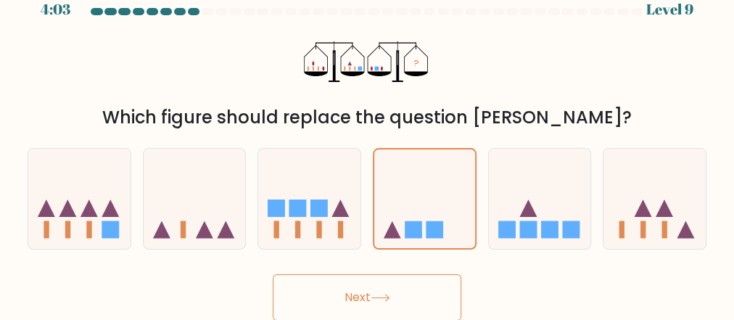
click at [373, 298] on icon at bounding box center [380, 298] width 20 height 8
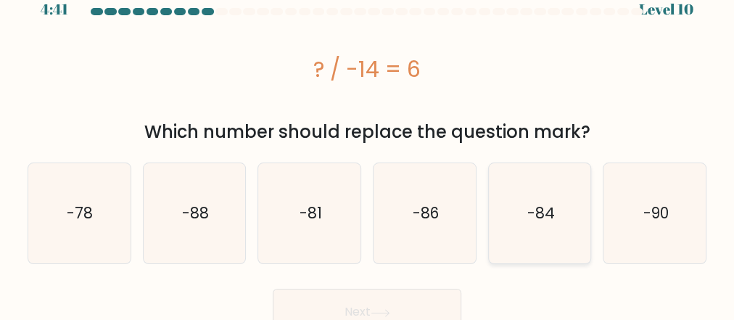
click at [540, 217] on text "-84" at bounding box center [540, 212] width 28 height 21
click at [368, 145] on input "e. -84" at bounding box center [367, 143] width 1 height 4
radio input "true"
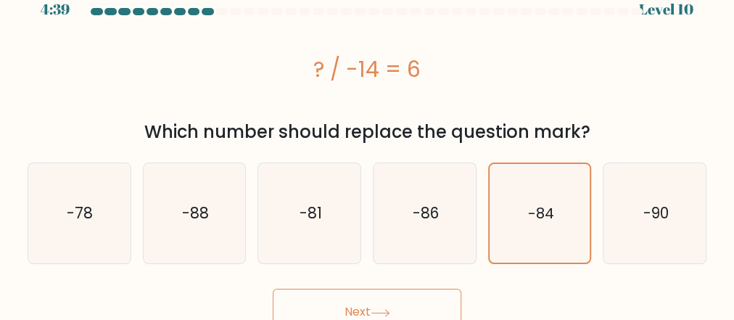
click at [373, 302] on button "Next" at bounding box center [367, 312] width 188 height 46
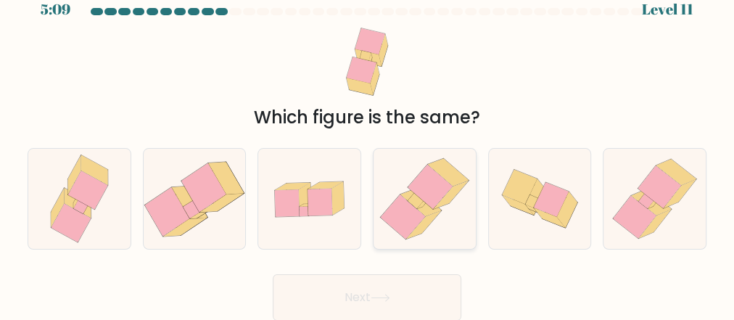
click at [441, 216] on icon at bounding box center [425, 199] width 98 height 100
click at [368, 145] on input "d." at bounding box center [367, 143] width 1 height 4
radio input "true"
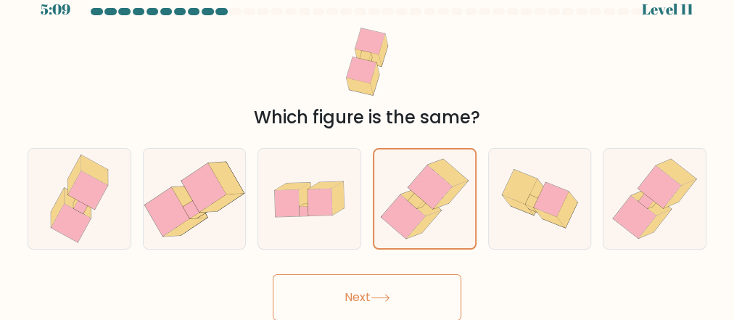
click at [372, 291] on button "Next" at bounding box center [367, 297] width 188 height 46
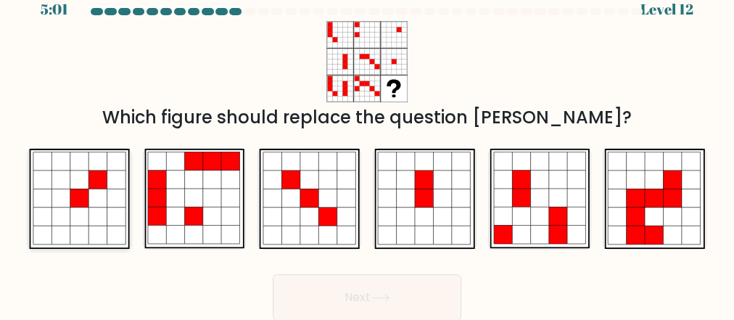
click at [78, 205] on icon at bounding box center [79, 198] width 18 height 18
click at [367, 145] on input "a." at bounding box center [367, 143] width 1 height 4
radio input "true"
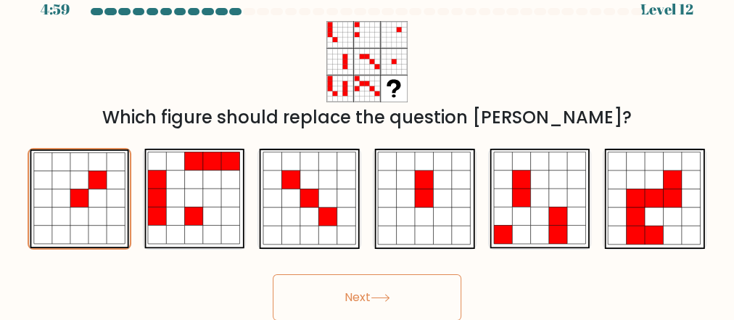
click at [365, 290] on button "Next" at bounding box center [367, 297] width 188 height 46
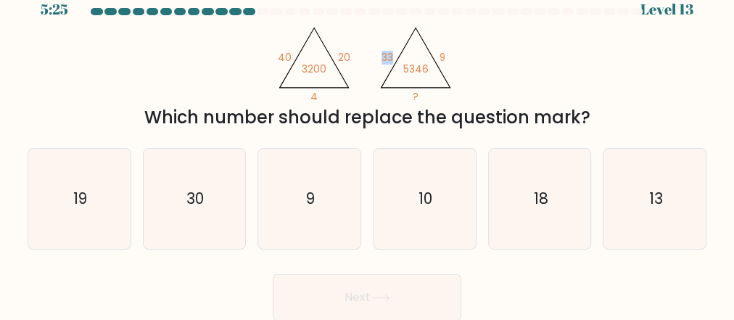
drag, startPoint x: 381, startPoint y: 55, endPoint x: 391, endPoint y: 56, distance: 10.2
click at [391, 56] on tspan "33" at bounding box center [387, 58] width 12 height 14
click at [375, 75] on icon "@import url('[URL][DOMAIN_NAME]); 40 20 4 3200 @import url('[URL][DOMAIN_NAME])…" at bounding box center [366, 61] width 187 height 81
click at [548, 233] on icon "18" at bounding box center [539, 199] width 100 height 100
click at [368, 145] on input "e. 18" at bounding box center [367, 143] width 1 height 4
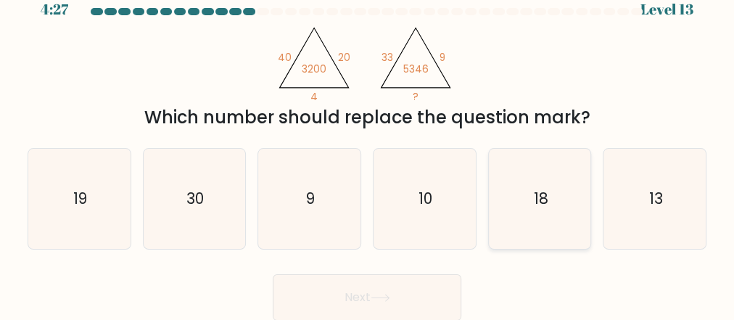
radio input "true"
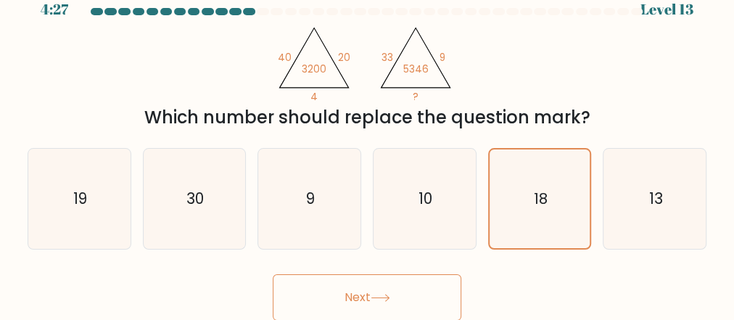
click at [372, 297] on button "Next" at bounding box center [367, 297] width 188 height 46
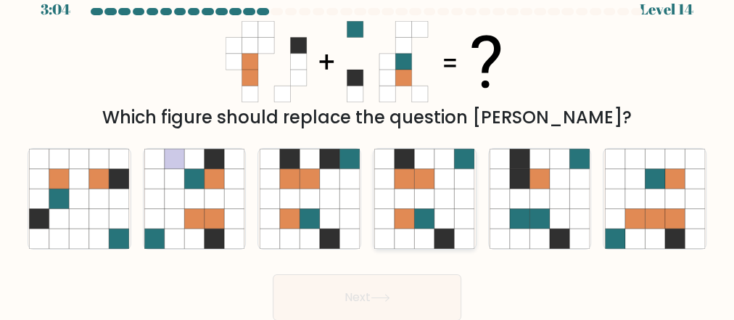
click at [435, 194] on icon at bounding box center [444, 198] width 20 height 20
click at [368, 145] on input "d." at bounding box center [367, 143] width 1 height 4
radio input "true"
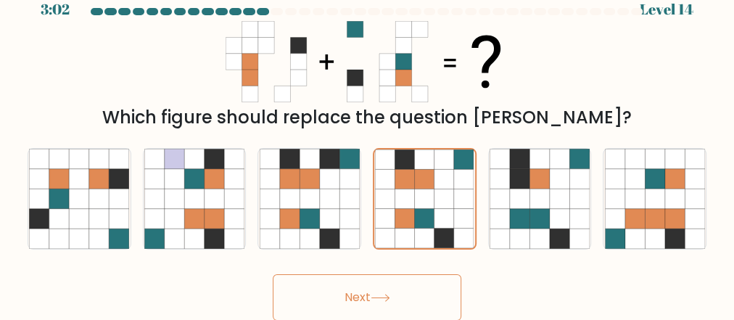
click at [362, 292] on button "Next" at bounding box center [367, 297] width 188 height 46
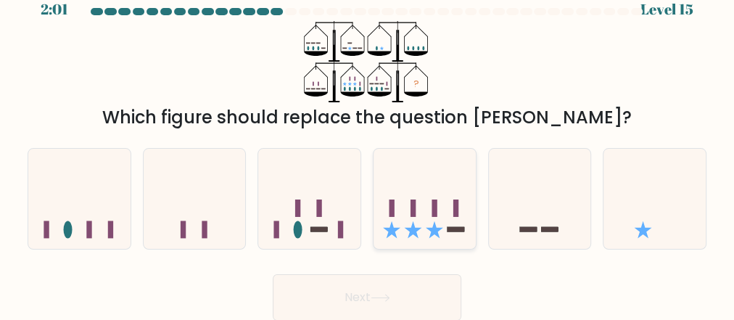
click at [416, 191] on icon at bounding box center [424, 199] width 102 height 85
click at [368, 145] on input "d." at bounding box center [367, 143] width 1 height 4
radio input "true"
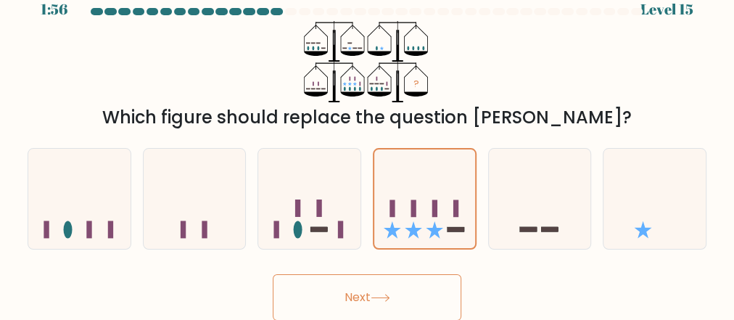
click at [387, 305] on button "Next" at bounding box center [367, 297] width 188 height 46
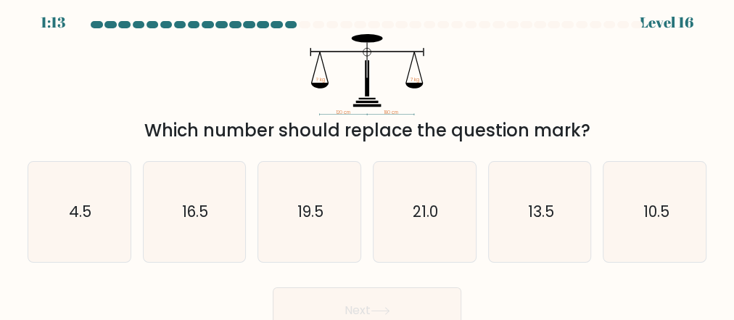
scroll to position [0, 0]
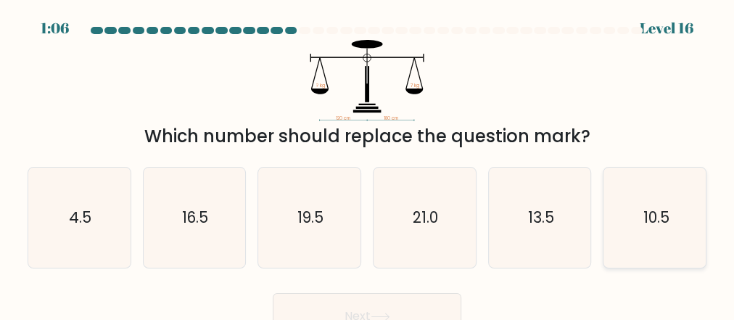
click at [661, 236] on icon "10.5" at bounding box center [655, 217] width 100 height 100
click at [368, 164] on input "f. 10.5" at bounding box center [367, 162] width 1 height 4
radio input "true"
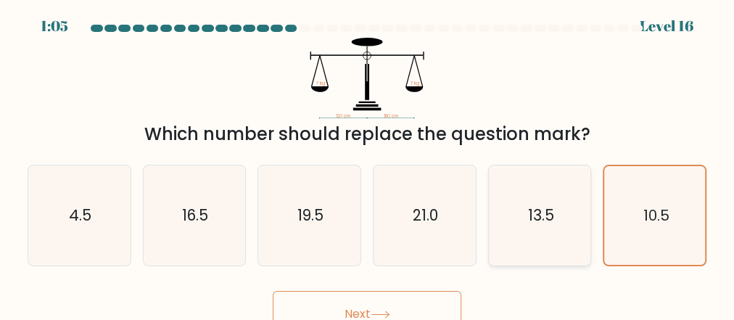
scroll to position [19, 0]
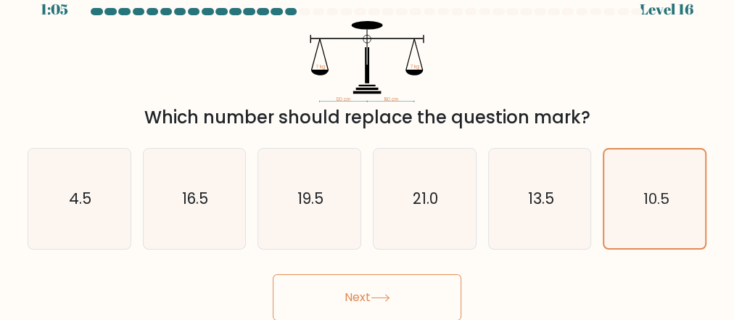
click at [372, 297] on button "Next" at bounding box center [367, 297] width 188 height 46
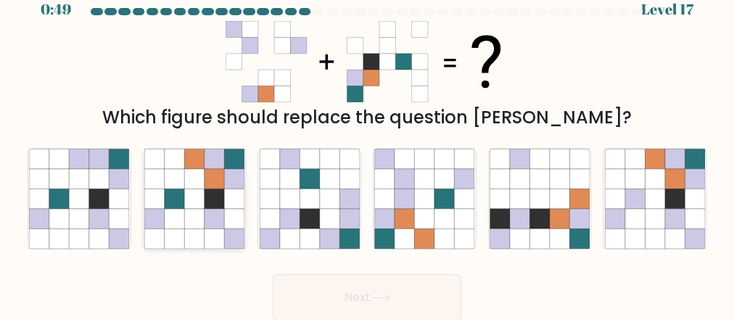
click at [188, 215] on icon at bounding box center [194, 219] width 20 height 20
click at [367, 145] on input "b." at bounding box center [367, 143] width 1 height 4
radio input "true"
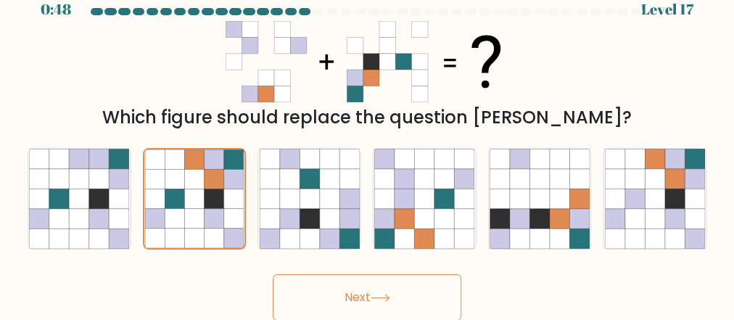
click at [389, 293] on button "Next" at bounding box center [367, 297] width 188 height 46
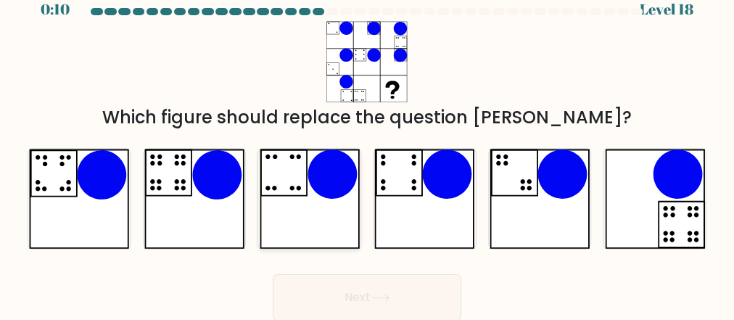
click at [289, 223] on icon at bounding box center [310, 199] width 100 height 100
click at [367, 145] on input "c." at bounding box center [367, 143] width 1 height 4
radio input "true"
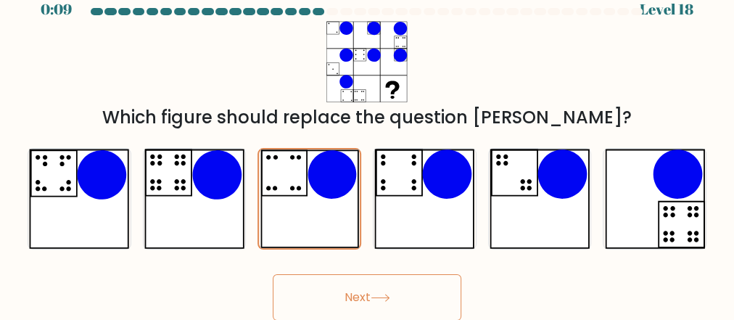
click at [376, 307] on button "Next" at bounding box center [367, 297] width 188 height 46
